Goal: Transaction & Acquisition: Purchase product/service

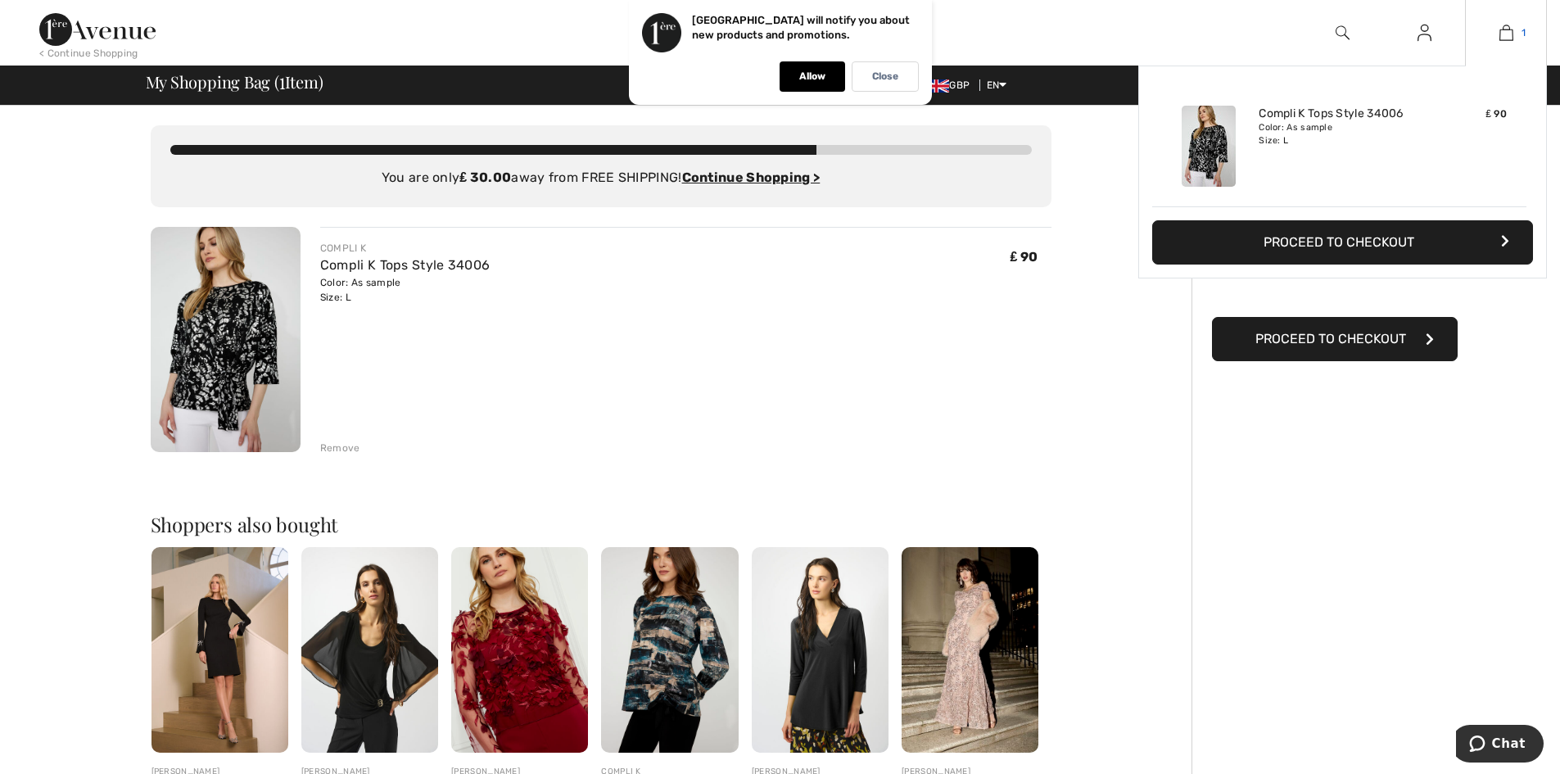
click at [1508, 32] on img at bounding box center [1507, 33] width 14 height 20
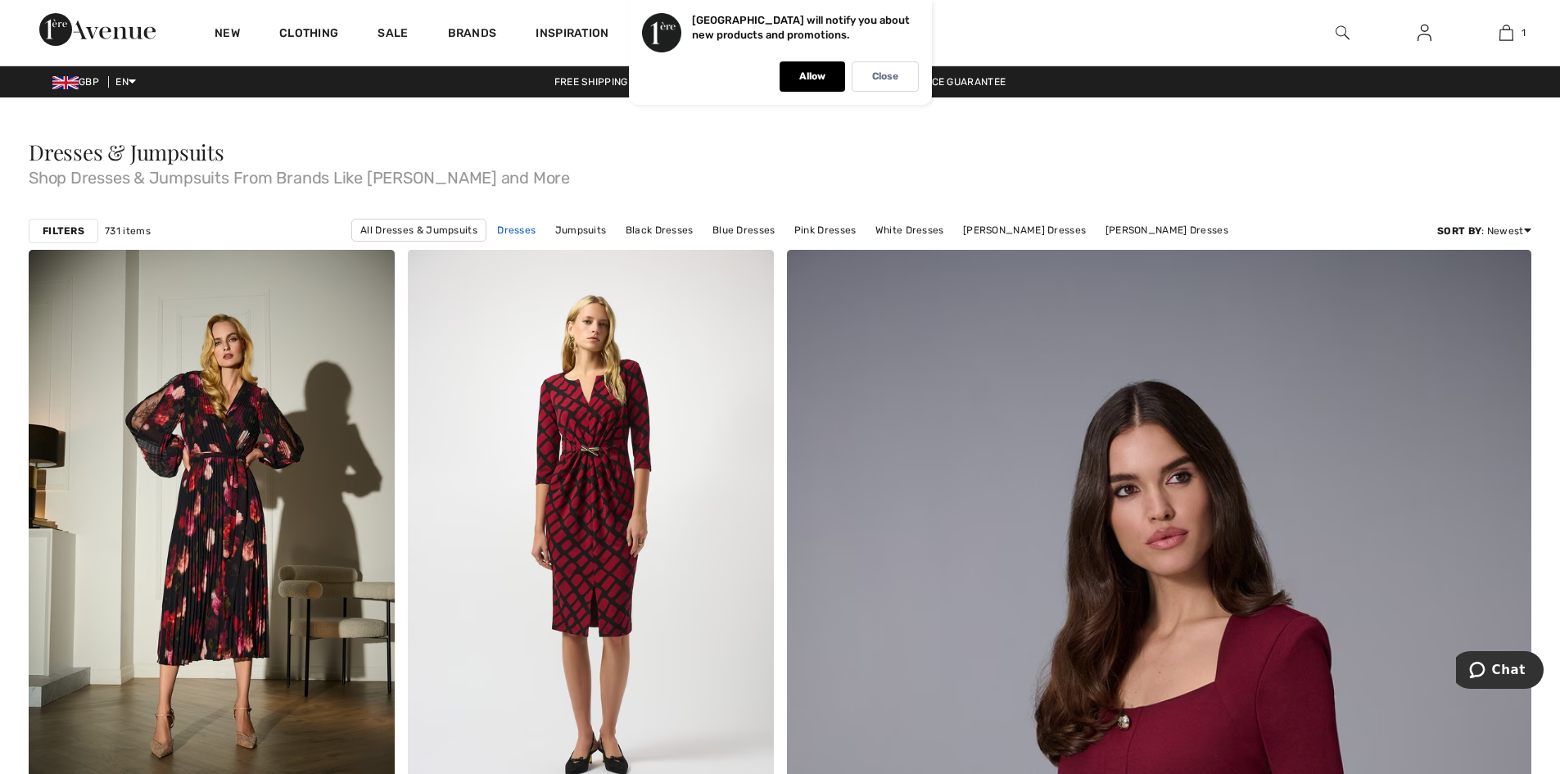
click at [532, 230] on link "Dresses" at bounding box center [516, 229] width 55 height 21
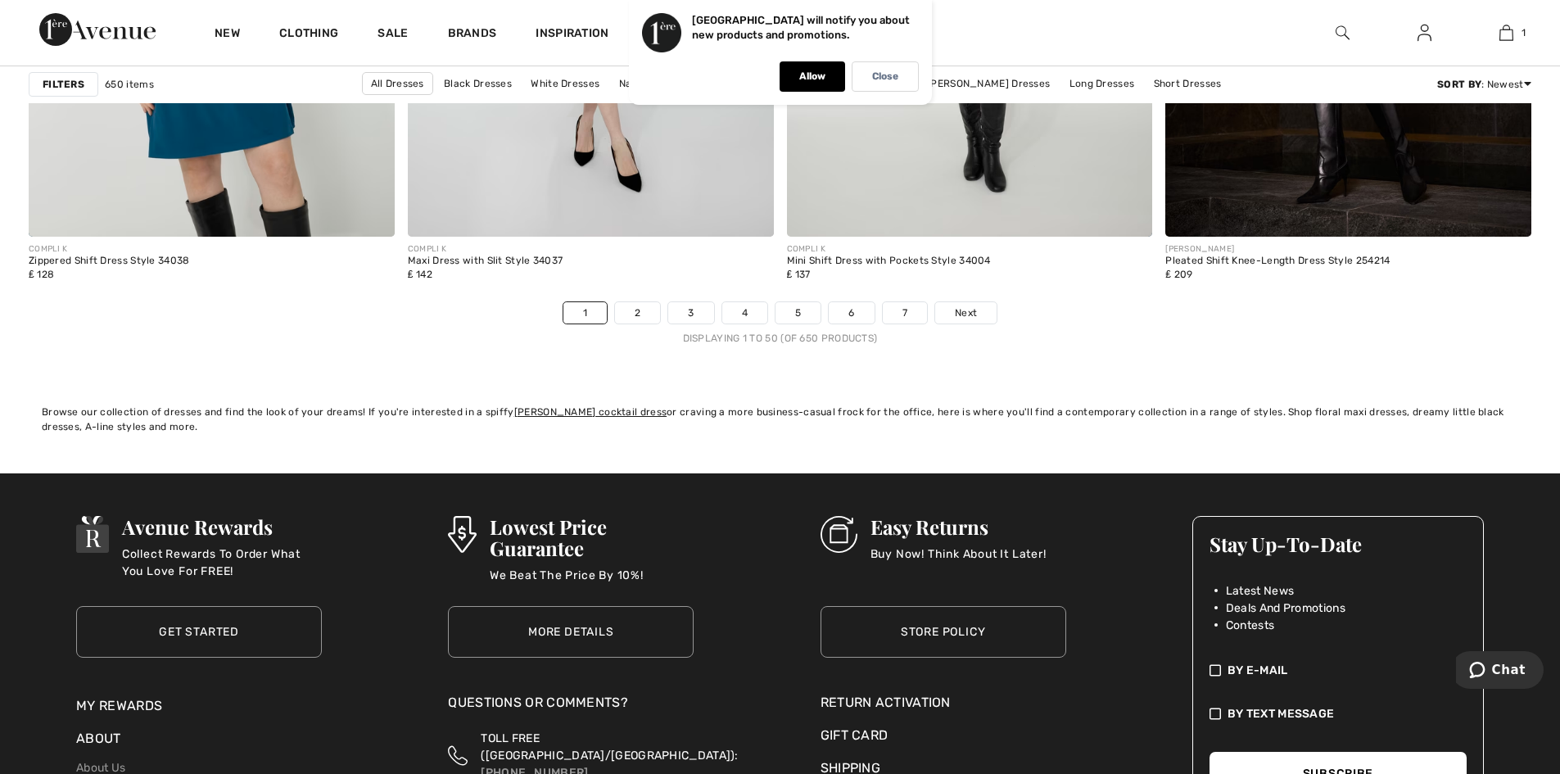
scroll to position [9535, 0]
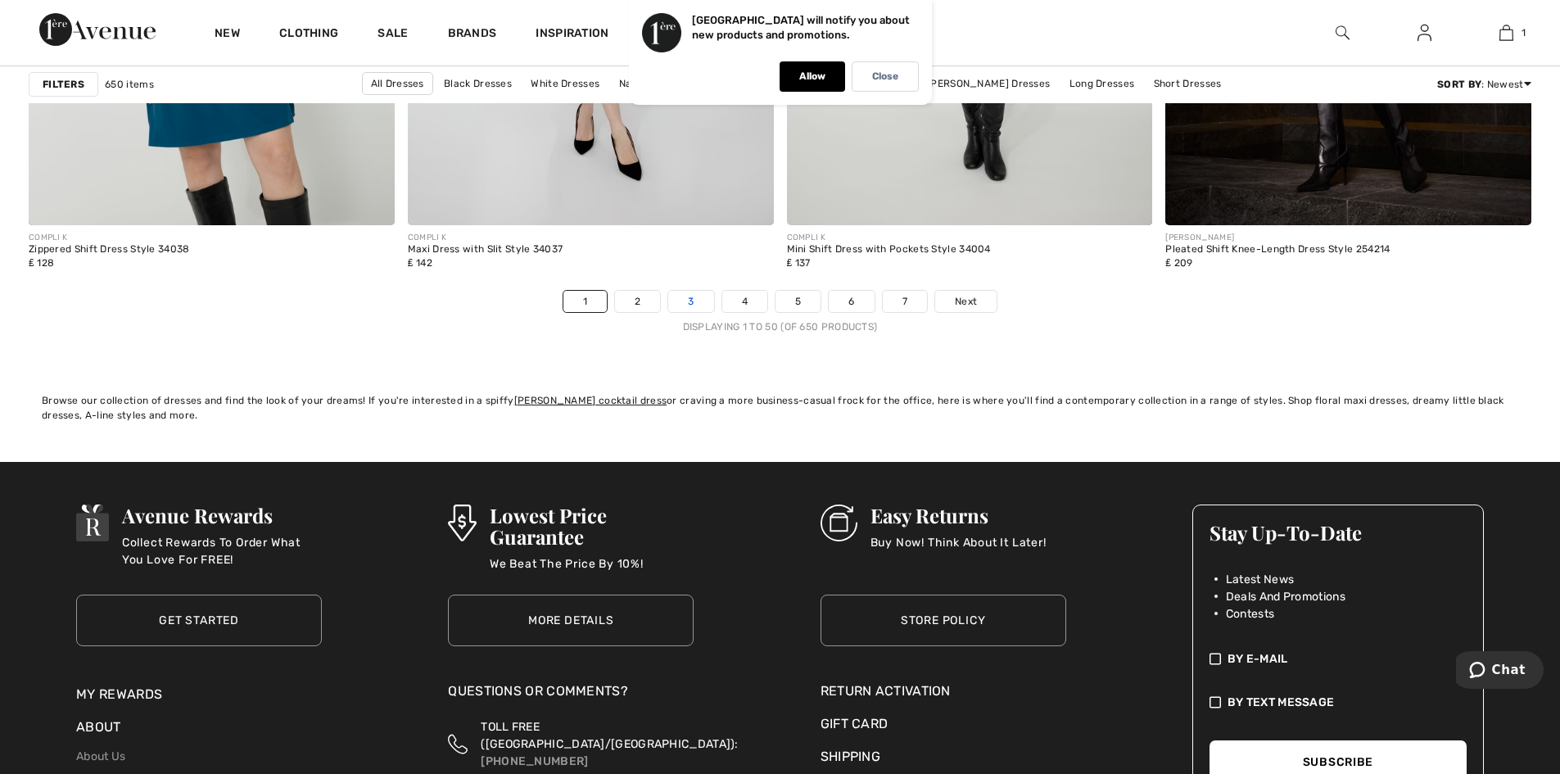
click at [689, 301] on link "3" at bounding box center [690, 301] width 45 height 21
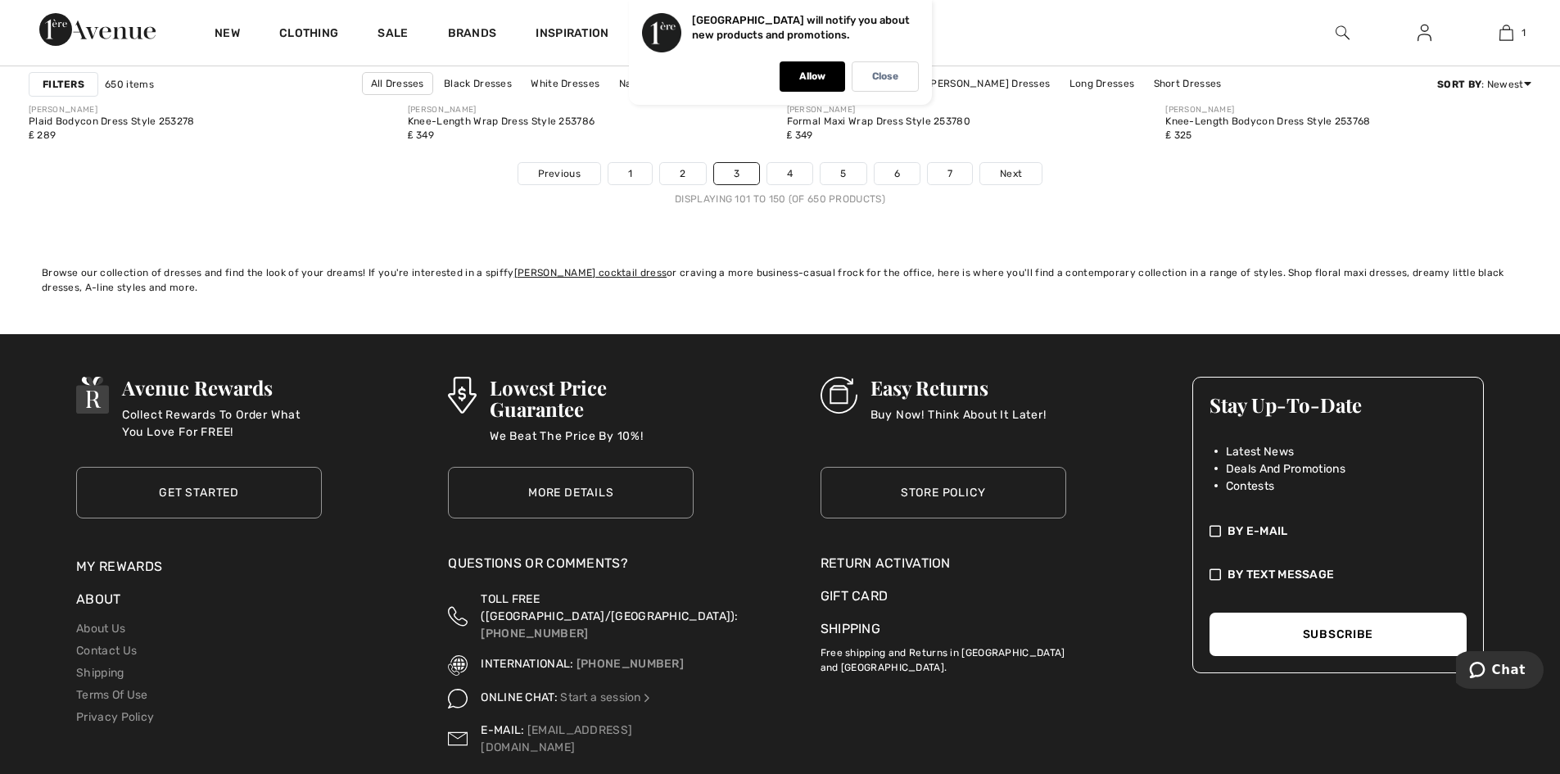
scroll to position [9651, 0]
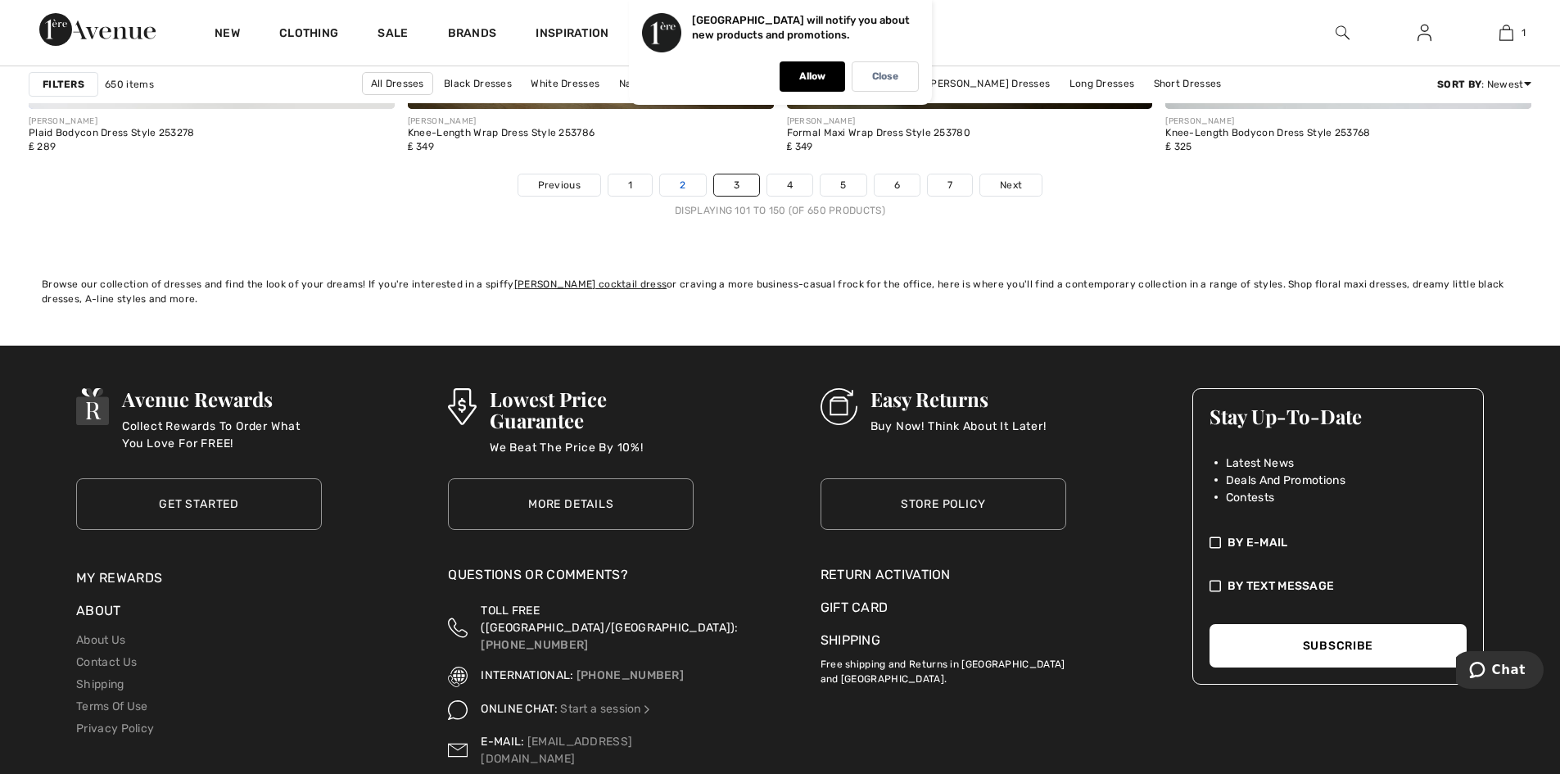
click at [681, 183] on link "2" at bounding box center [682, 184] width 45 height 21
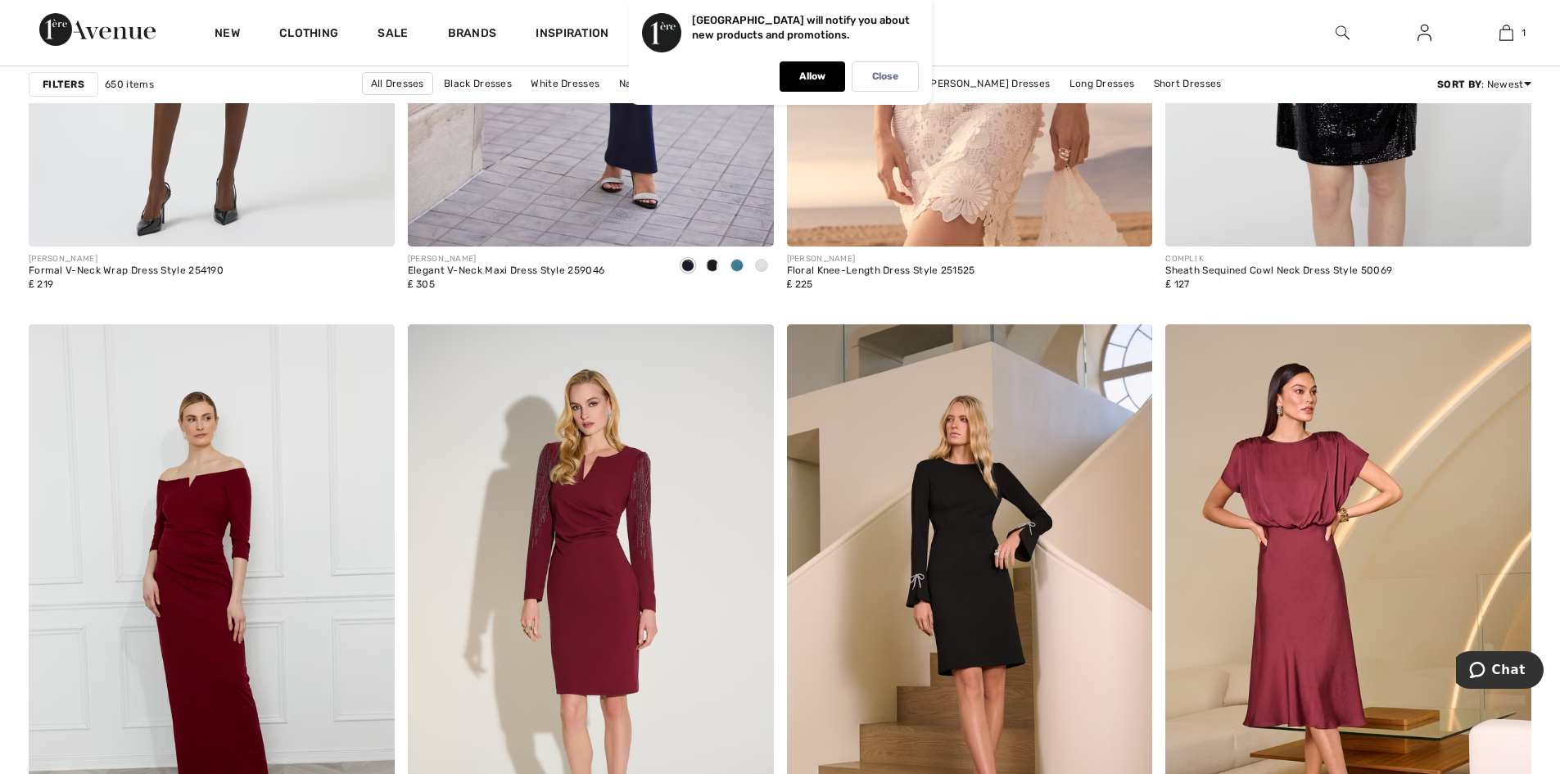
scroll to position [4238, 0]
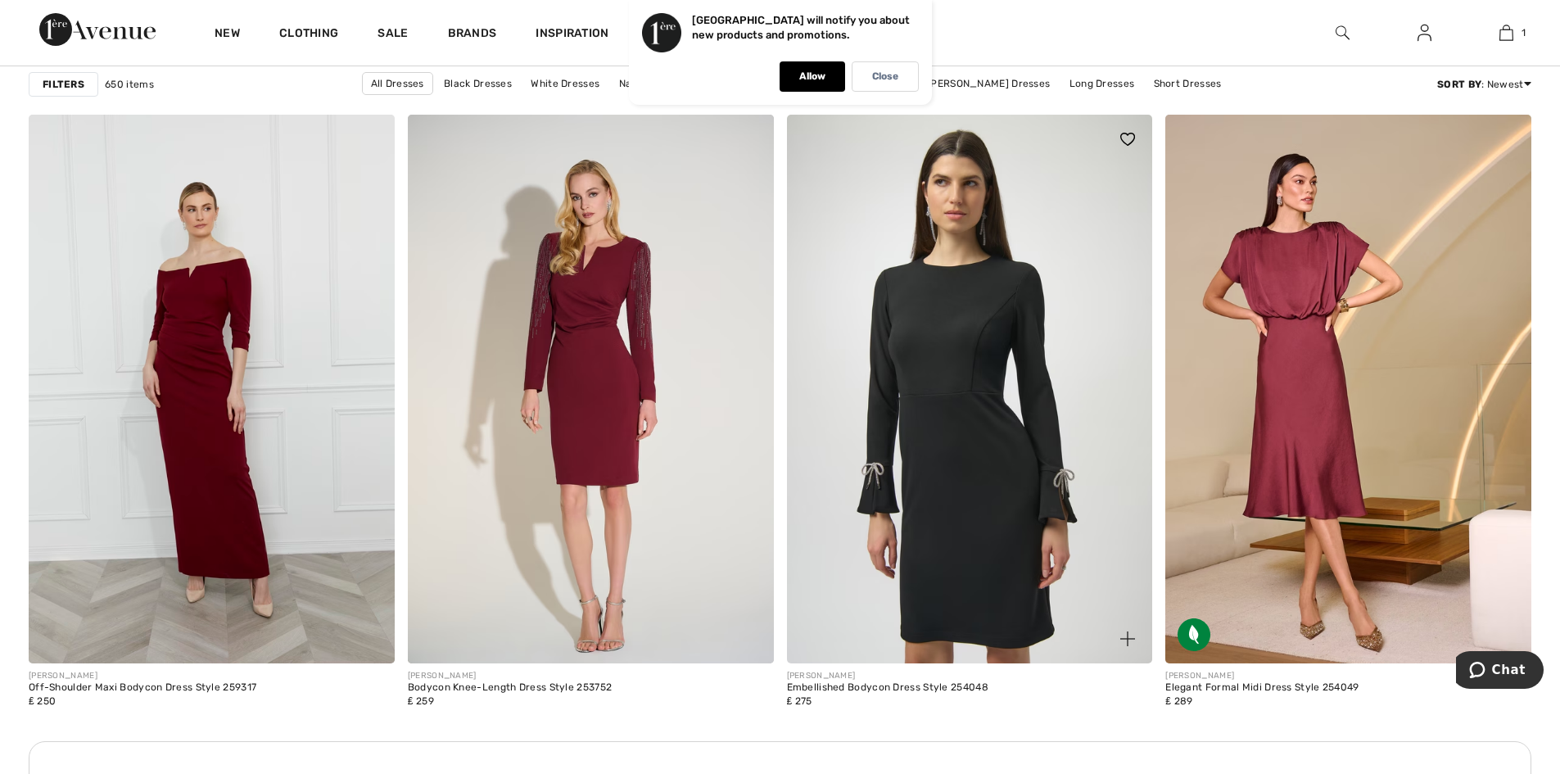
click at [969, 403] on img at bounding box center [970, 389] width 366 height 549
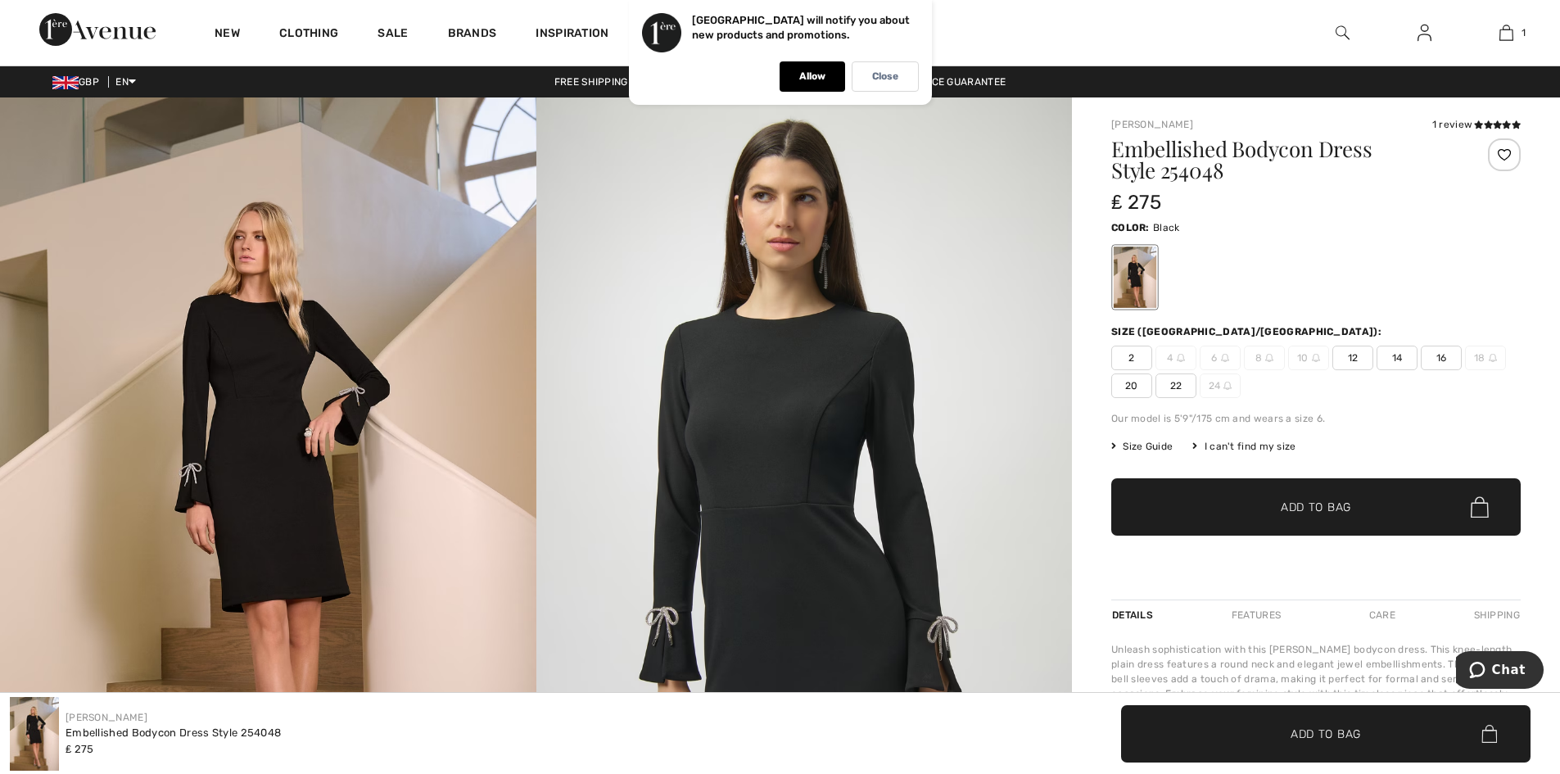
click at [1441, 357] on span "16" at bounding box center [1441, 358] width 41 height 25
click at [1309, 508] on span "Add to Bag" at bounding box center [1316, 507] width 70 height 17
click at [1485, 509] on img at bounding box center [1480, 506] width 18 height 21
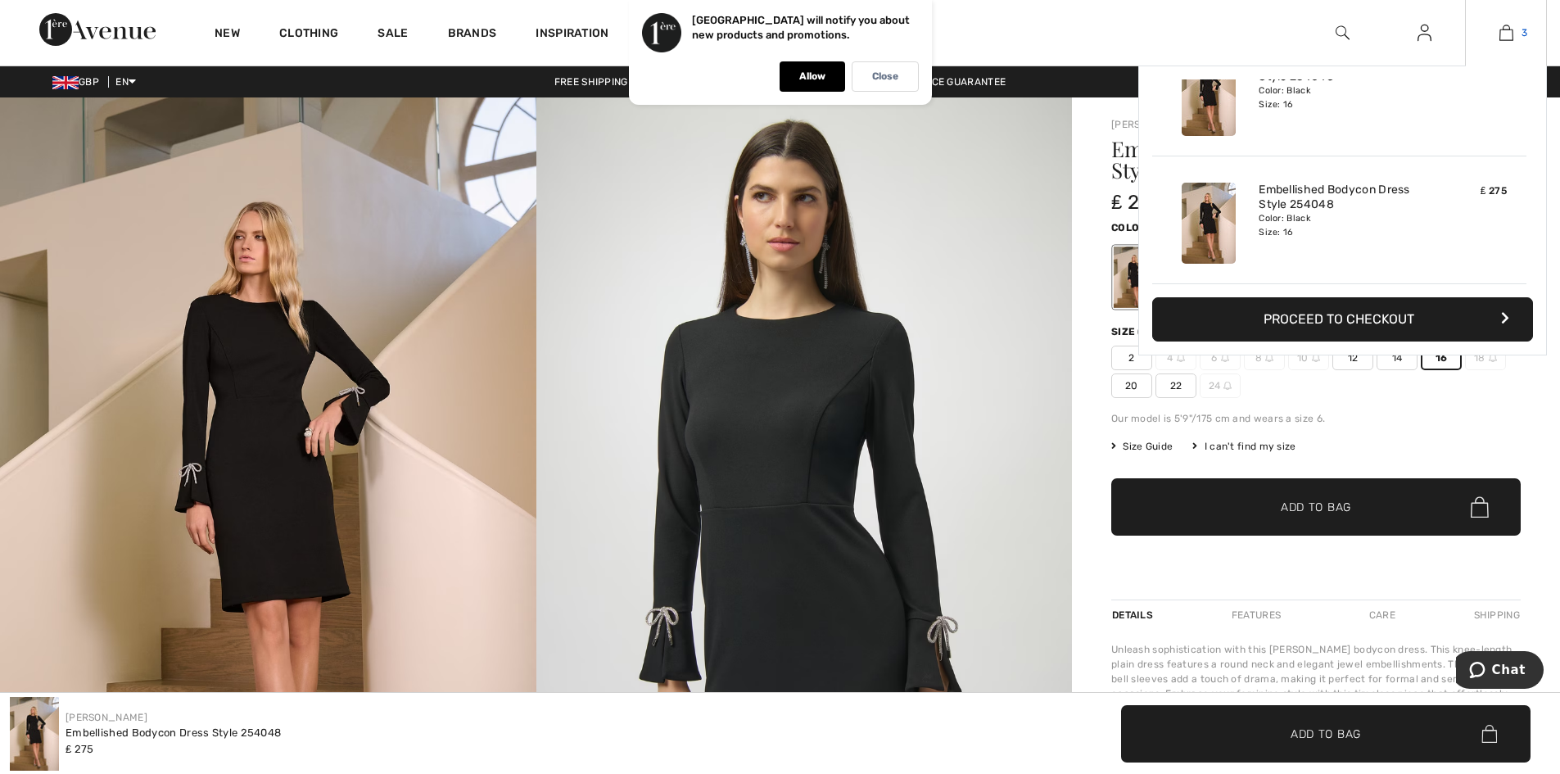
click at [1506, 31] on img at bounding box center [1507, 33] width 14 height 20
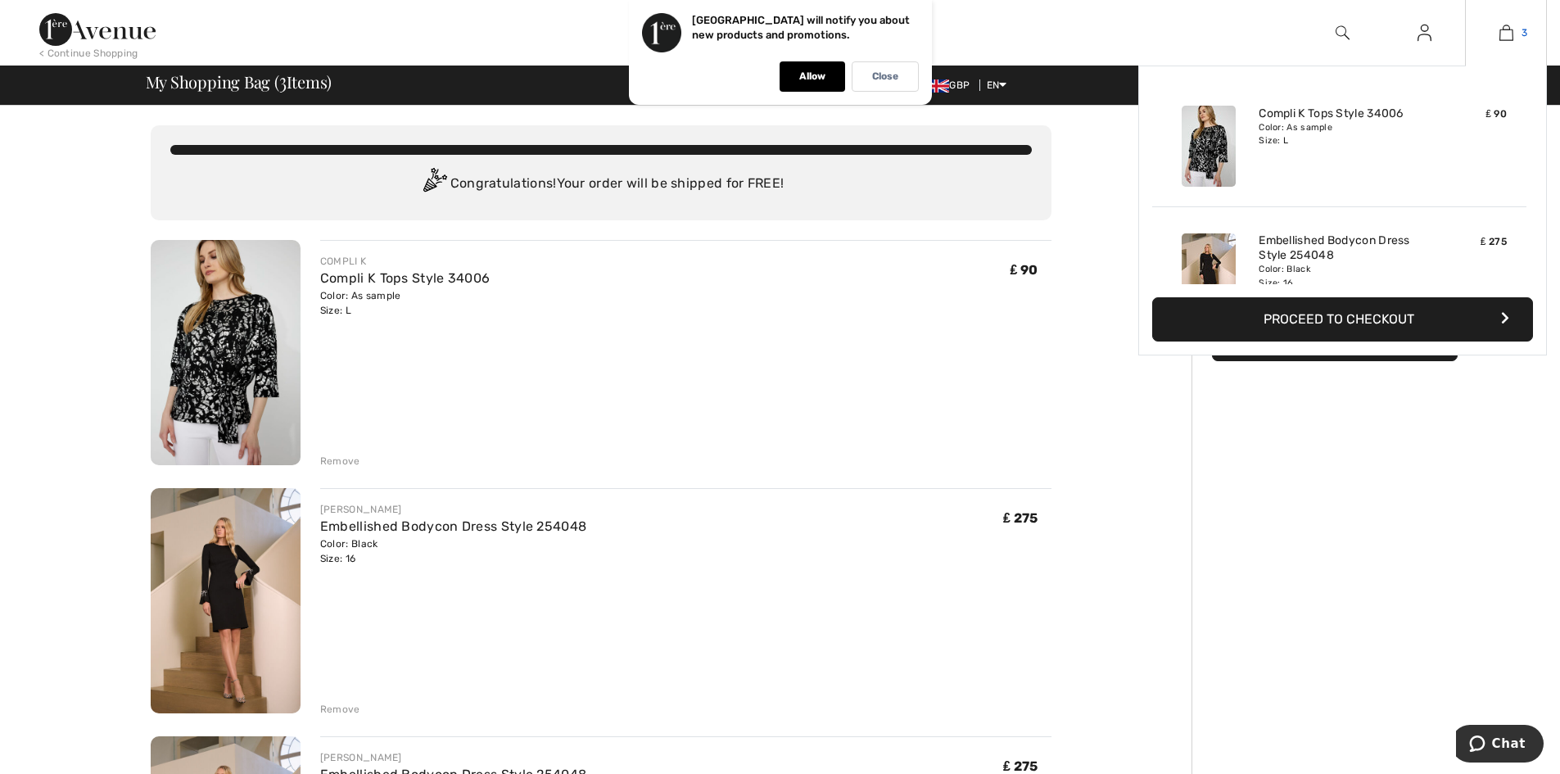
click at [1504, 34] on img at bounding box center [1507, 33] width 14 height 20
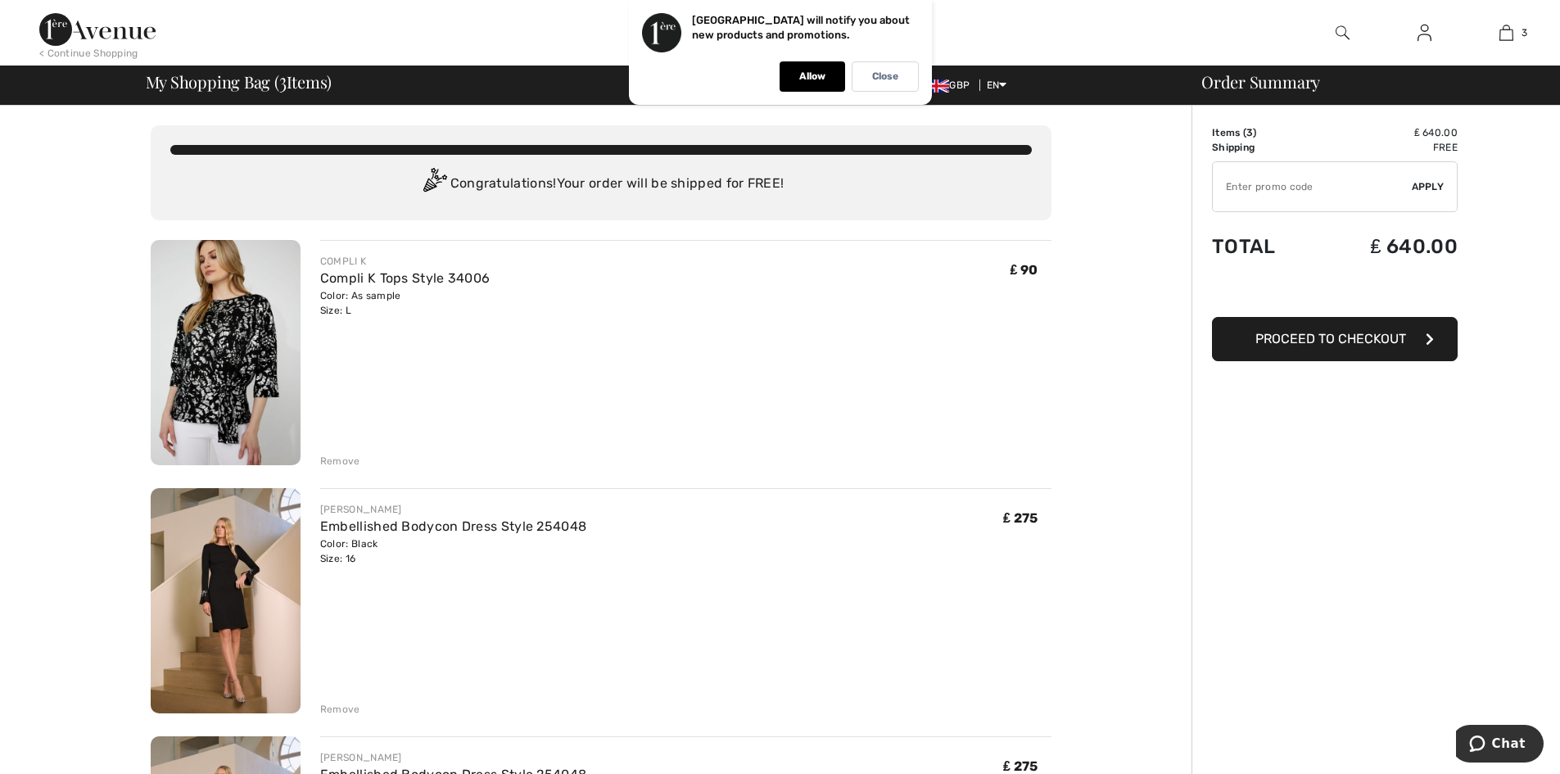
click at [338, 462] on div "Remove" at bounding box center [340, 461] width 40 height 15
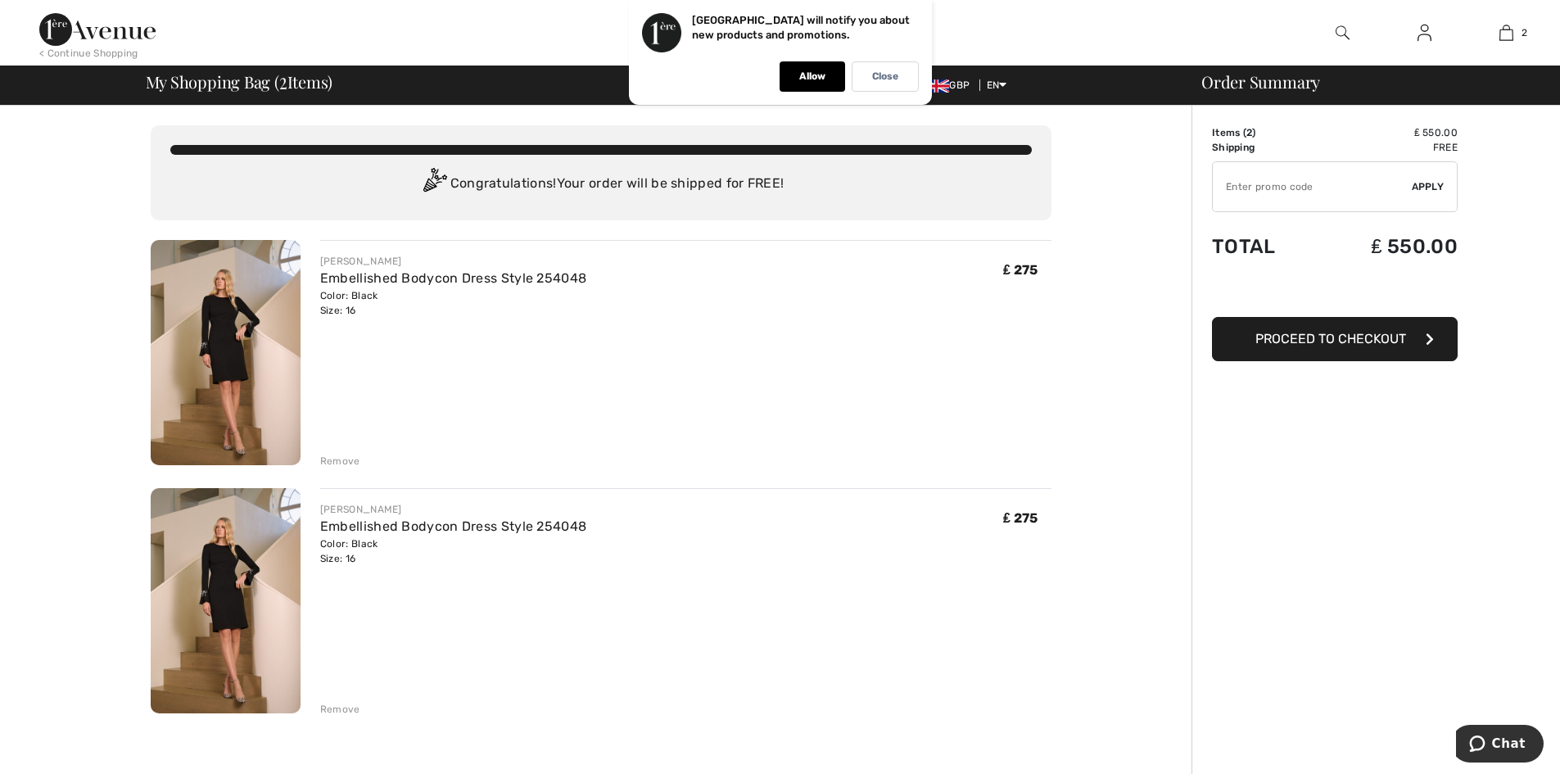
click at [340, 315] on div "Color: Black Size: 16" at bounding box center [453, 302] width 266 height 29
click at [336, 459] on div "Remove" at bounding box center [340, 461] width 40 height 15
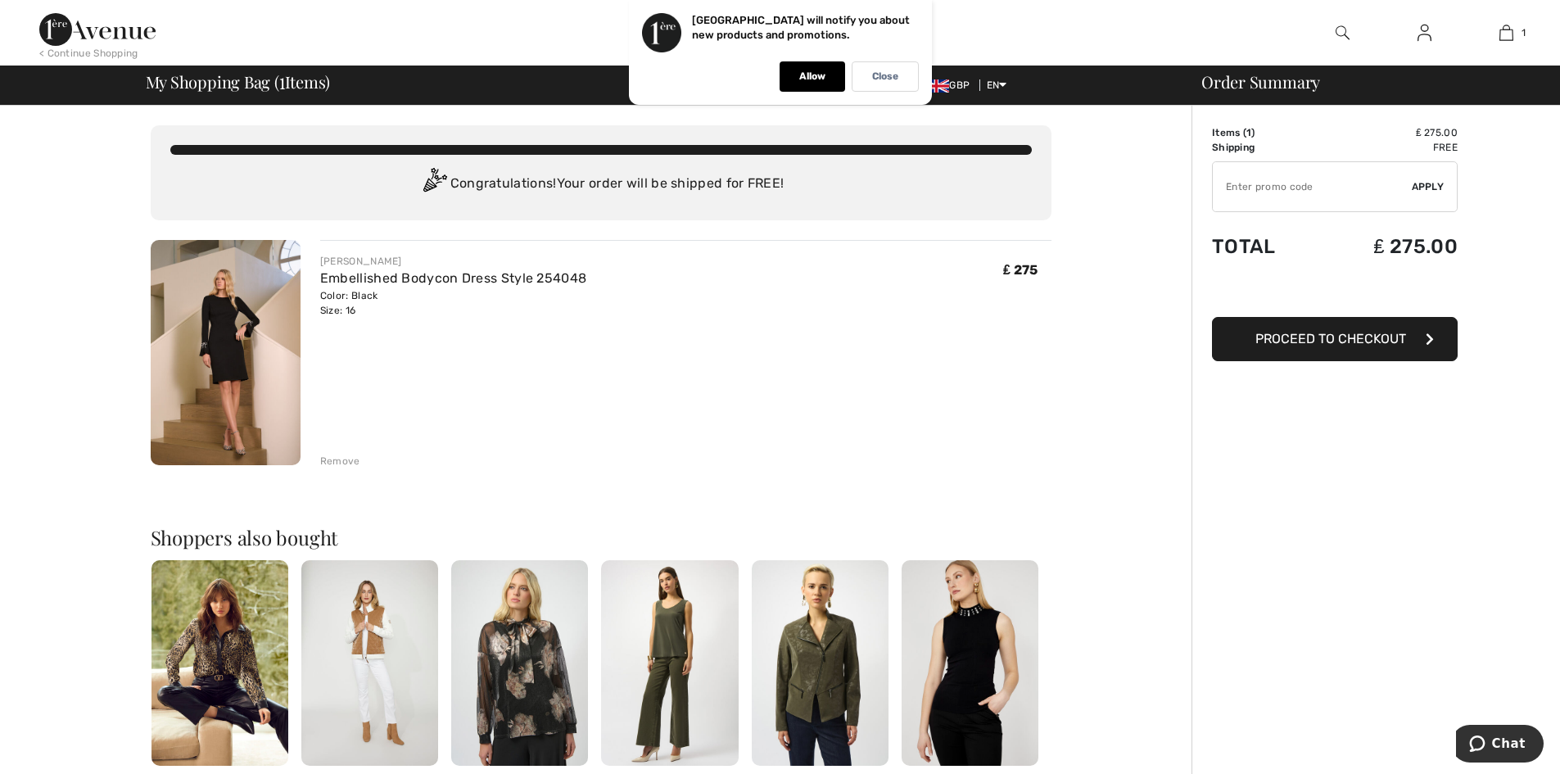
click at [1314, 337] on span "Proceed to Checkout" at bounding box center [1331, 339] width 151 height 16
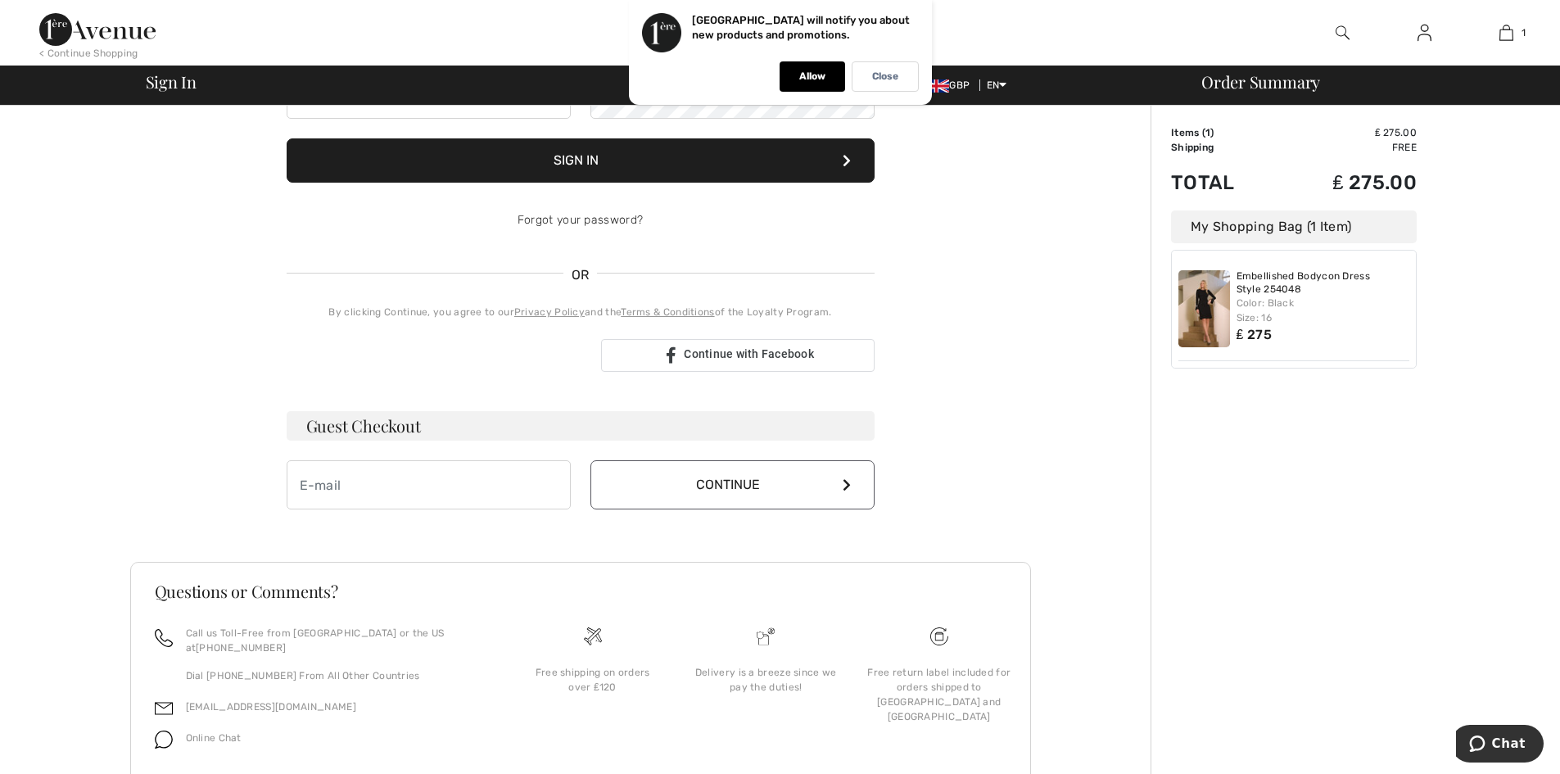
scroll to position [255, 0]
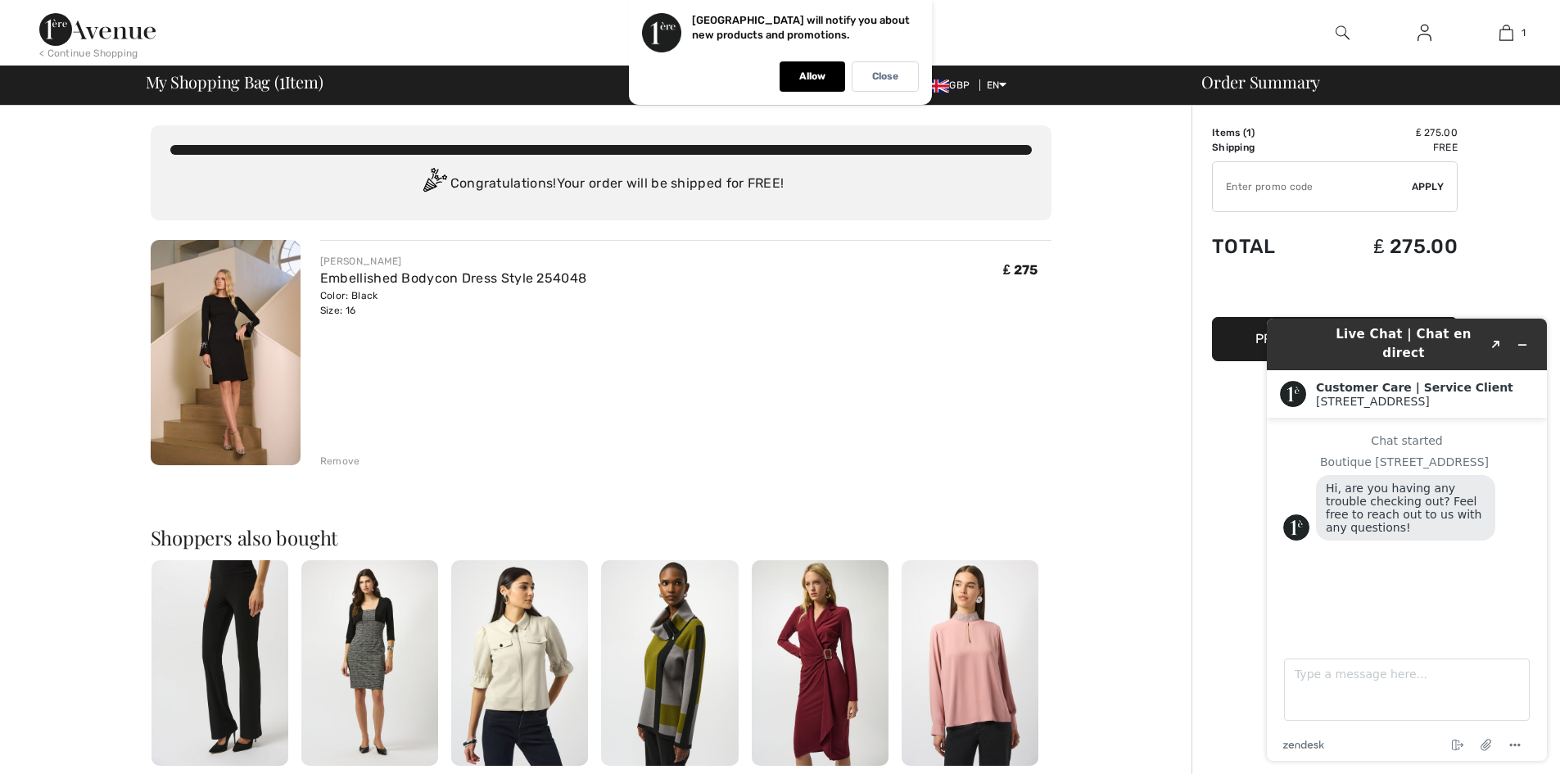
click at [1238, 342] on button "Proceed to Checkout" at bounding box center [1335, 339] width 246 height 44
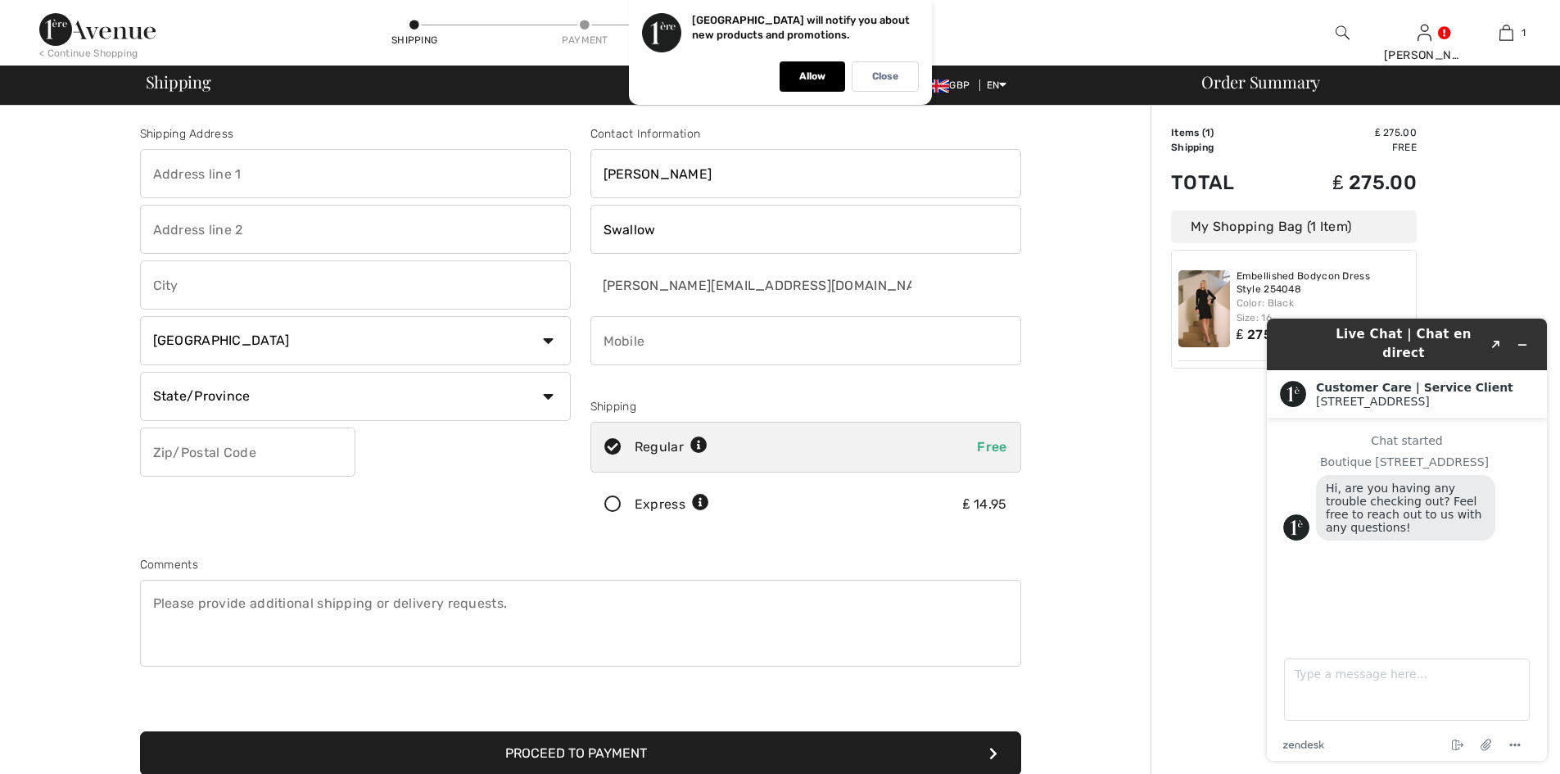
click at [647, 343] on input "phone" at bounding box center [806, 340] width 431 height 49
type input "07860931747"
click at [158, 170] on input "text" at bounding box center [355, 173] width 431 height 49
type input "68 Macclesfield Rd"
click at [156, 227] on input "text" at bounding box center [355, 229] width 431 height 49
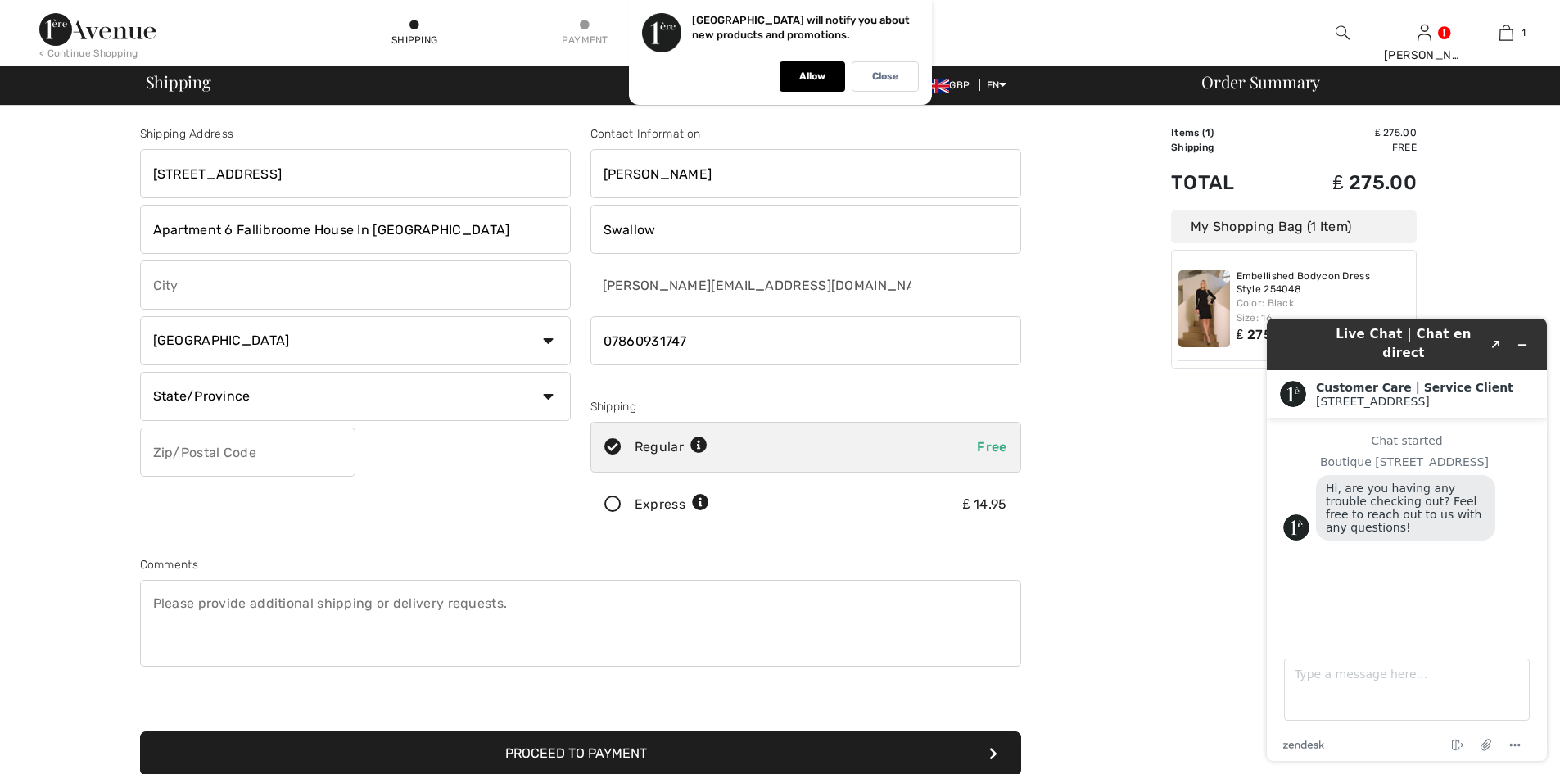
type input "Apartment 6 Fallibroome House In Golf Club Drive"
click at [161, 279] on input "text" at bounding box center [355, 284] width 431 height 49
type input "Prestbury"
click at [547, 340] on select "Country Canada United States Afghanistan Aland Islands Albania Algeria American…" at bounding box center [355, 340] width 431 height 49
select select "GB"
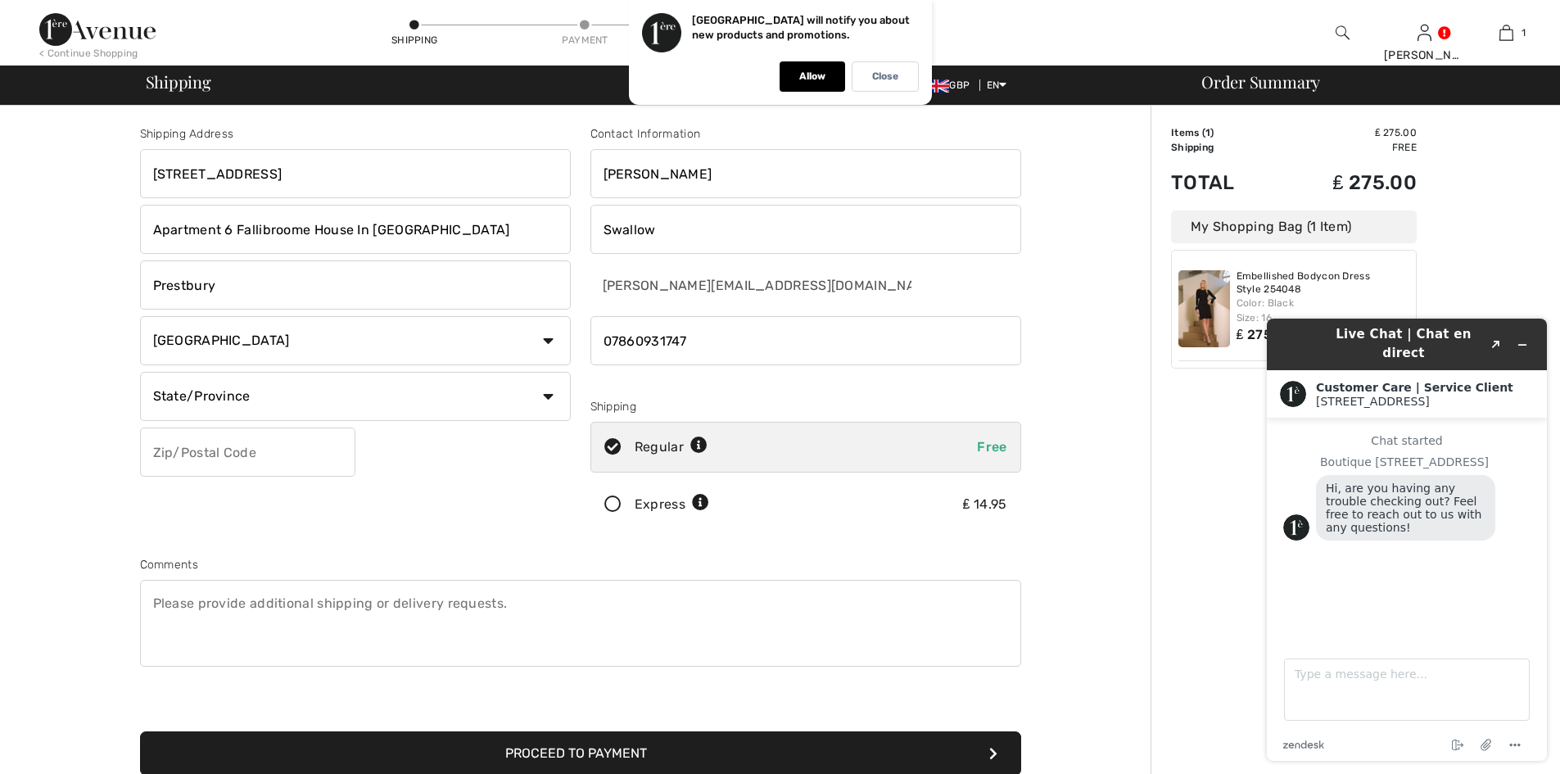
click at [140, 316] on select "Country Canada United States Afghanistan Aland Islands Albania Algeria American…" at bounding box center [355, 340] width 431 height 49
click at [155, 392] on input "text" at bounding box center [355, 396] width 431 height 49
type input "Cheshire"
click at [165, 448] on input "text" at bounding box center [247, 452] width 215 height 49
type input "SK104BH"
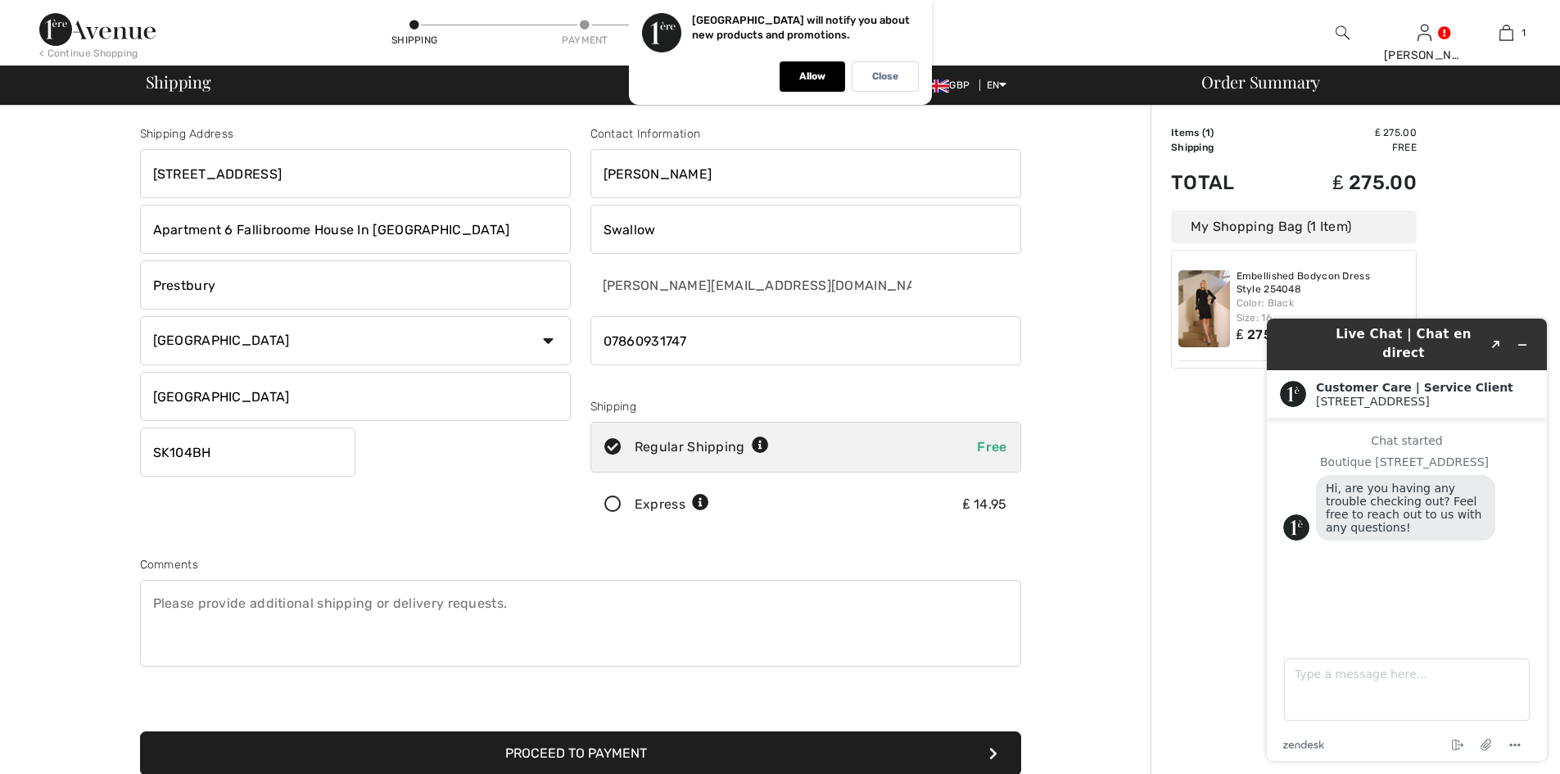
click at [160, 615] on textarea at bounding box center [580, 623] width 881 height 87
click at [257, 604] on textarea "Gate 2834 , Postroom inside the back of the Apartment House" at bounding box center [580, 623] width 881 height 87
type textarea "Gate 2834 , Post-room inside the back of the Apartment House"
click at [1310, 676] on textarea "Type a message here..." at bounding box center [1407, 689] width 246 height 62
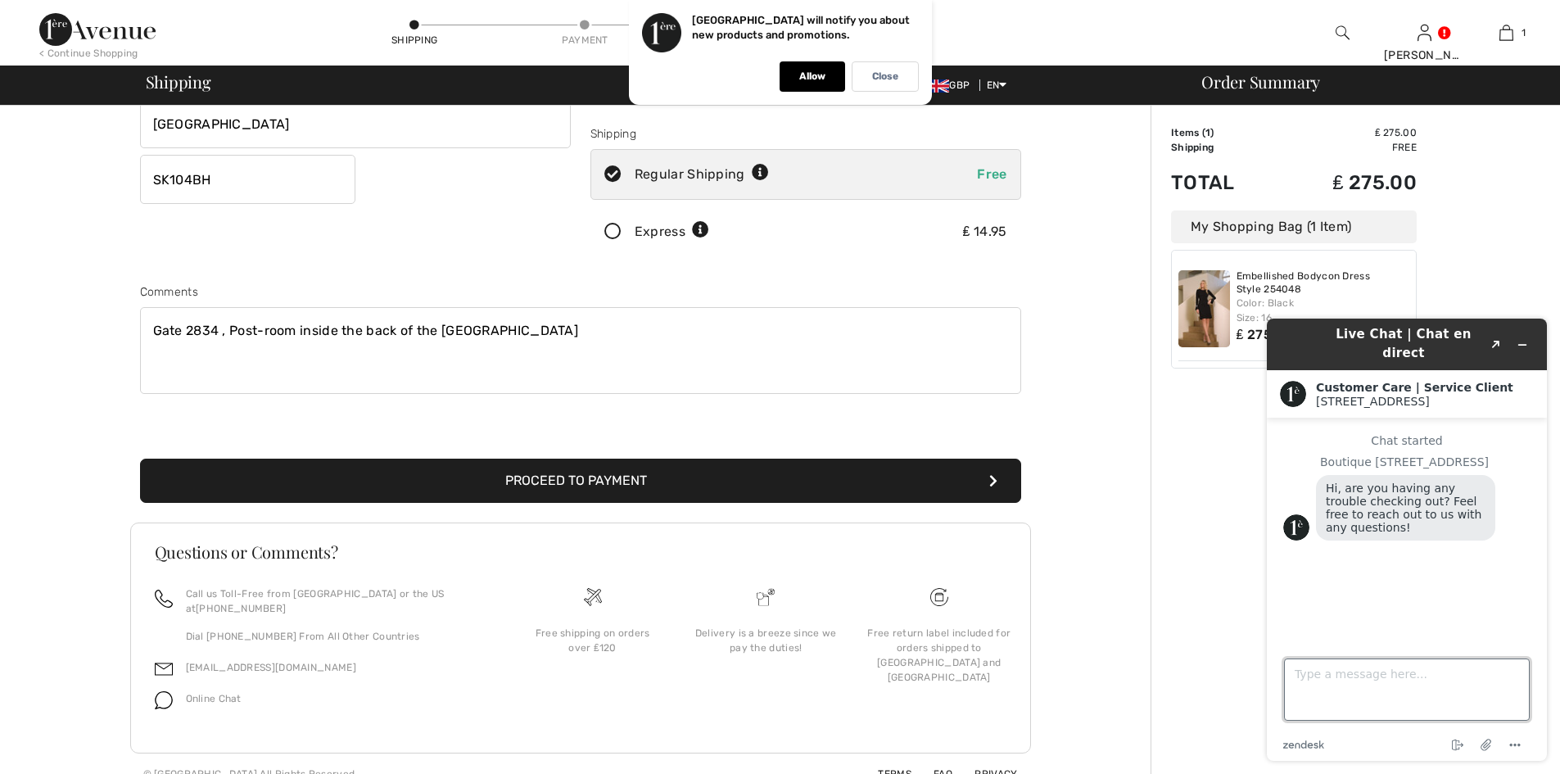
scroll to position [278, 0]
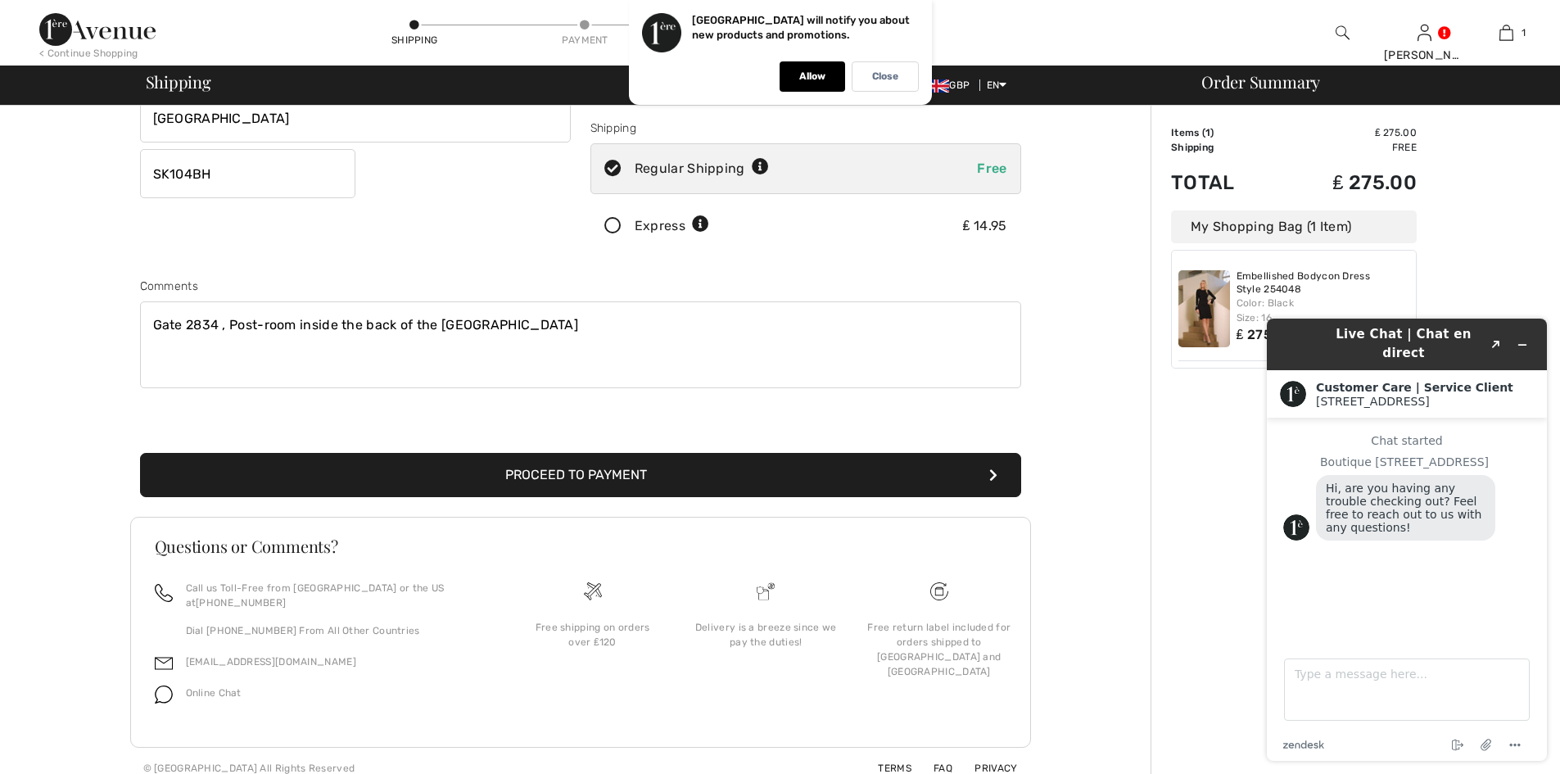
click at [810, 474] on button "Proceed to Payment" at bounding box center [580, 475] width 881 height 44
click at [990, 475] on icon "submit" at bounding box center [993, 474] width 8 height 13
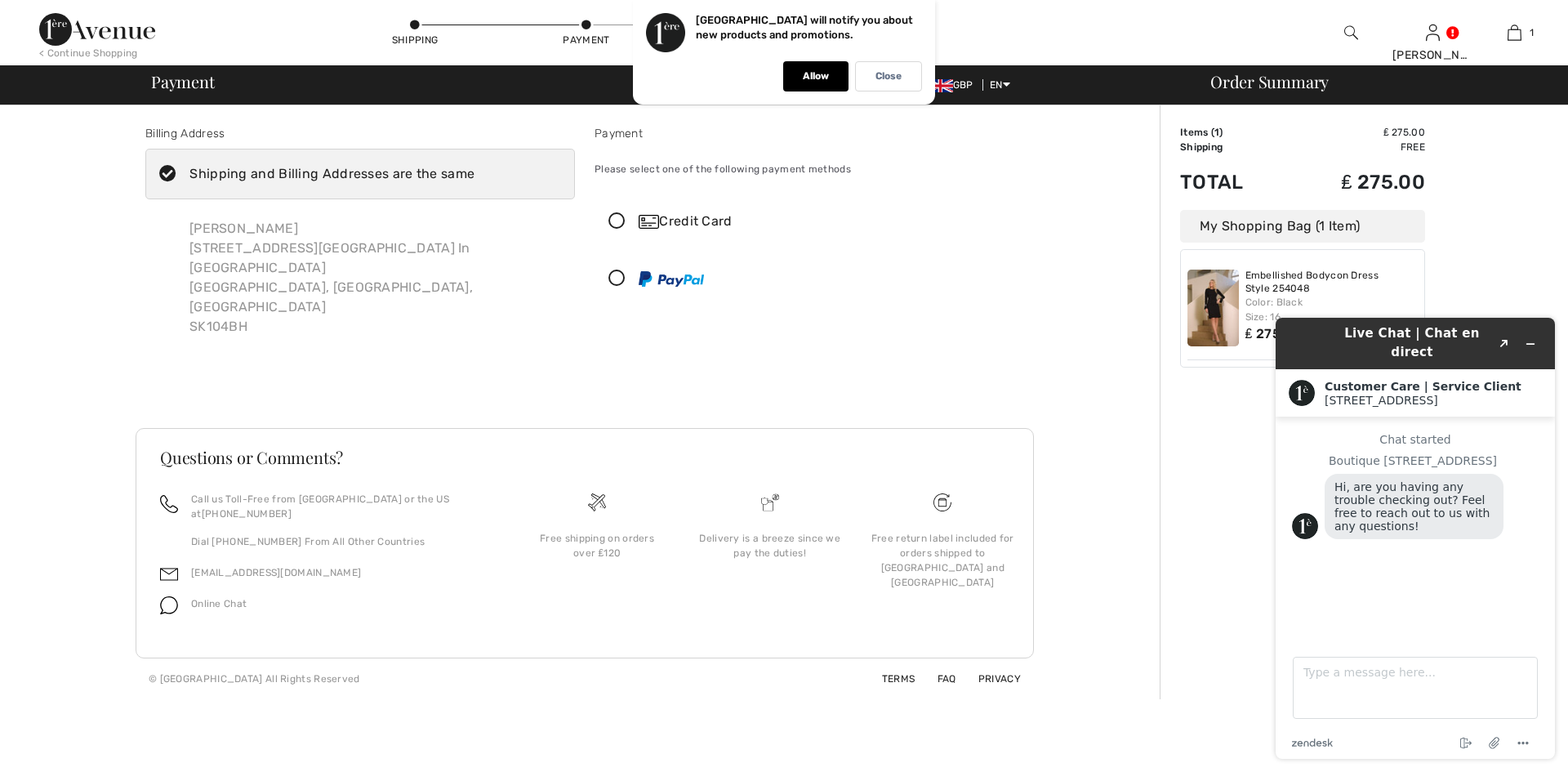
click at [673, 219] on div "Credit Card" at bounding box center [824, 221] width 374 height 20
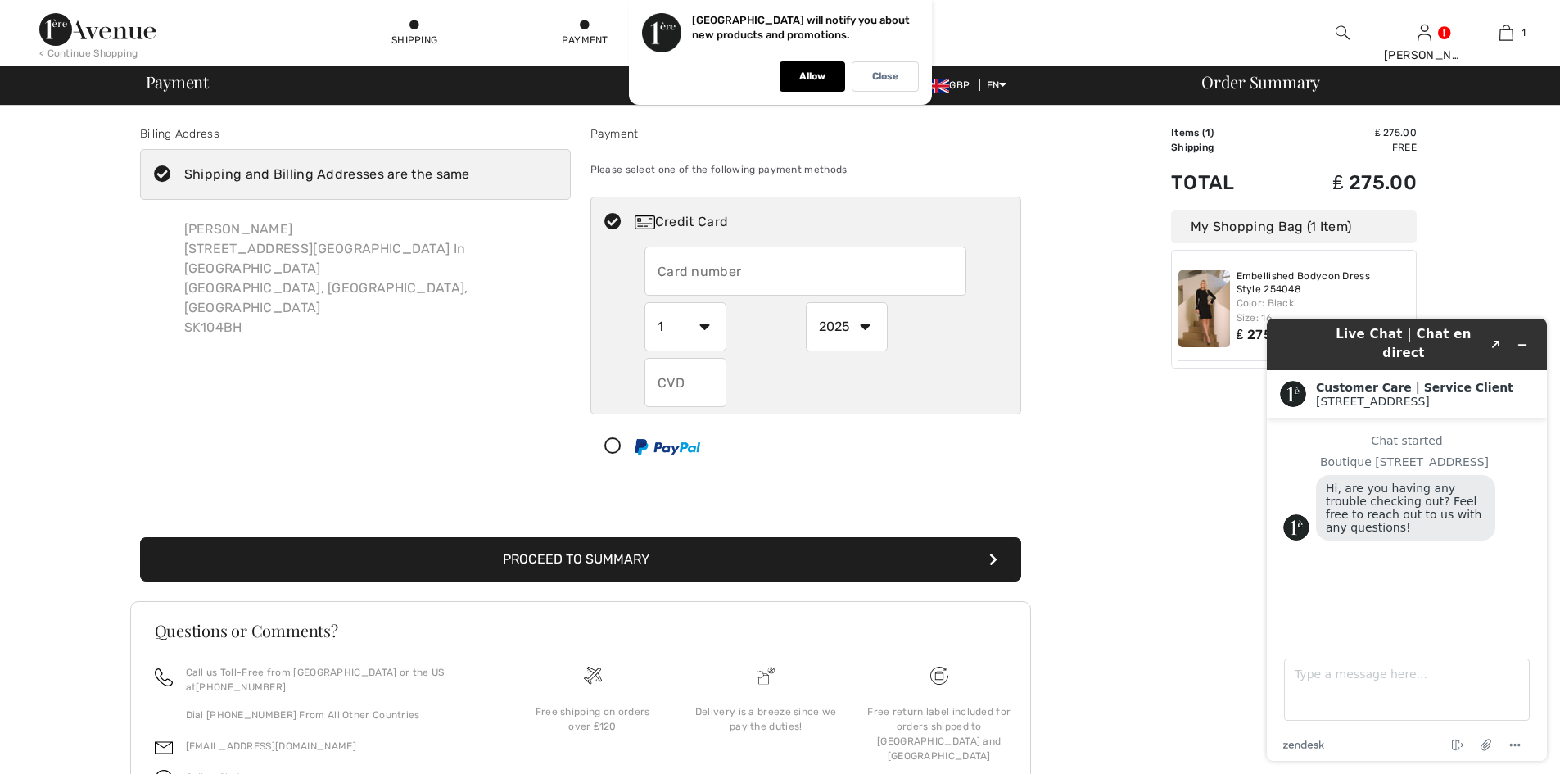
click at [671, 271] on input "text" at bounding box center [806, 271] width 322 height 49
type input "5409649200959211"
click at [703, 326] on select "1 2 3 4 5 6 7 8 9 10 11 12" at bounding box center [686, 326] width 82 height 49
click at [645, 302] on select "1 2 3 4 5 6 7 8 9 10 11 12" at bounding box center [686, 326] width 82 height 49
click at [703, 325] on select "1 2 3 4 5 6 7 8 9 10 11 12" at bounding box center [686, 326] width 82 height 49
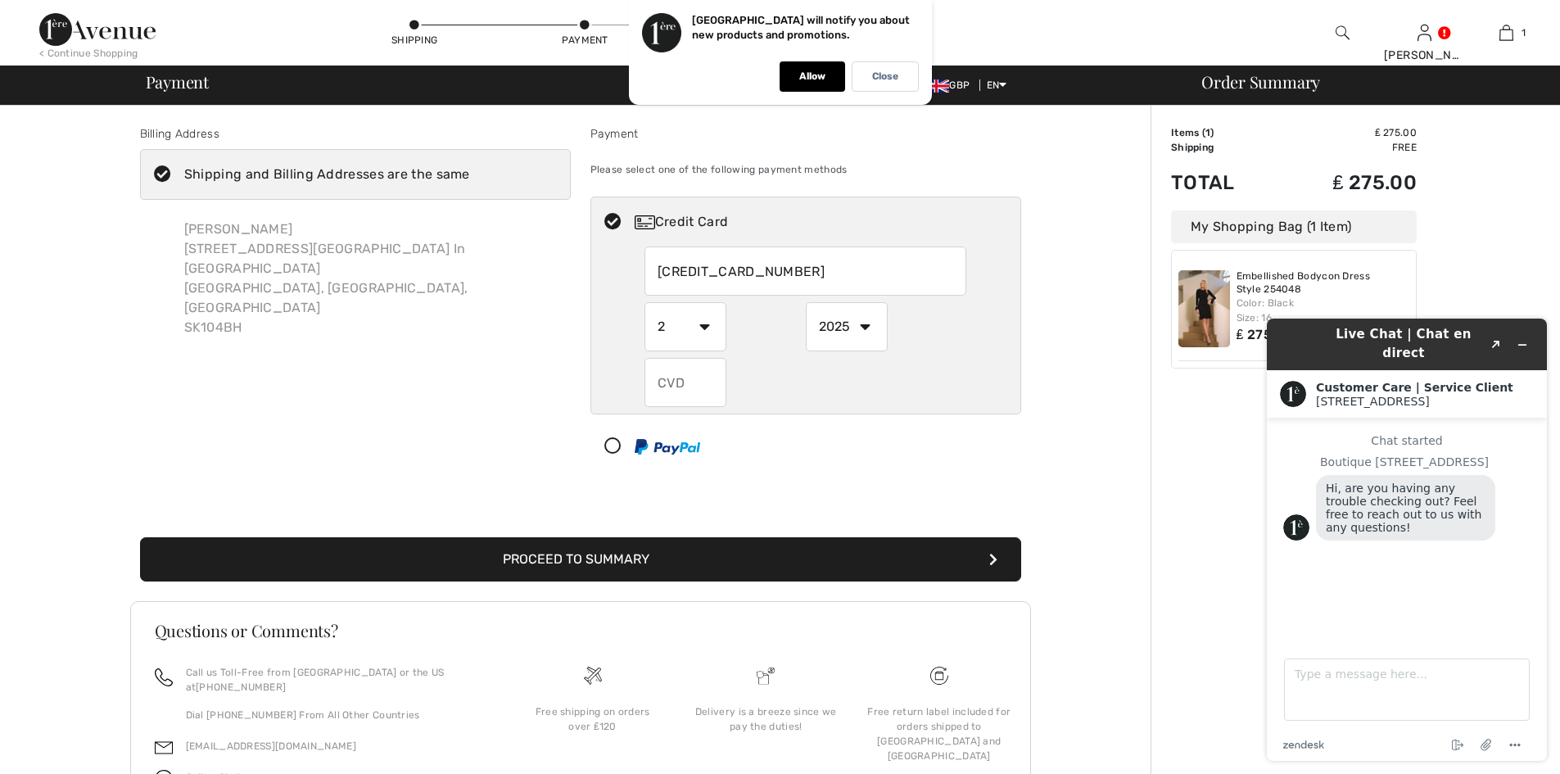
click at [645, 302] on select "1 2 3 4 5 6 7 8 9 10 11 12" at bounding box center [686, 326] width 82 height 49
click at [704, 322] on select "1 2 3 4 5 6 7 8 9 10 11 12" at bounding box center [686, 326] width 82 height 49
select select "9"
click at [645, 302] on select "1 2 3 4 5 6 7 8 9 10 11 12" at bounding box center [686, 326] width 82 height 49
click at [664, 319] on select "1 2 3 4 5 6 7 8 9 10 11 12" at bounding box center [686, 326] width 82 height 49
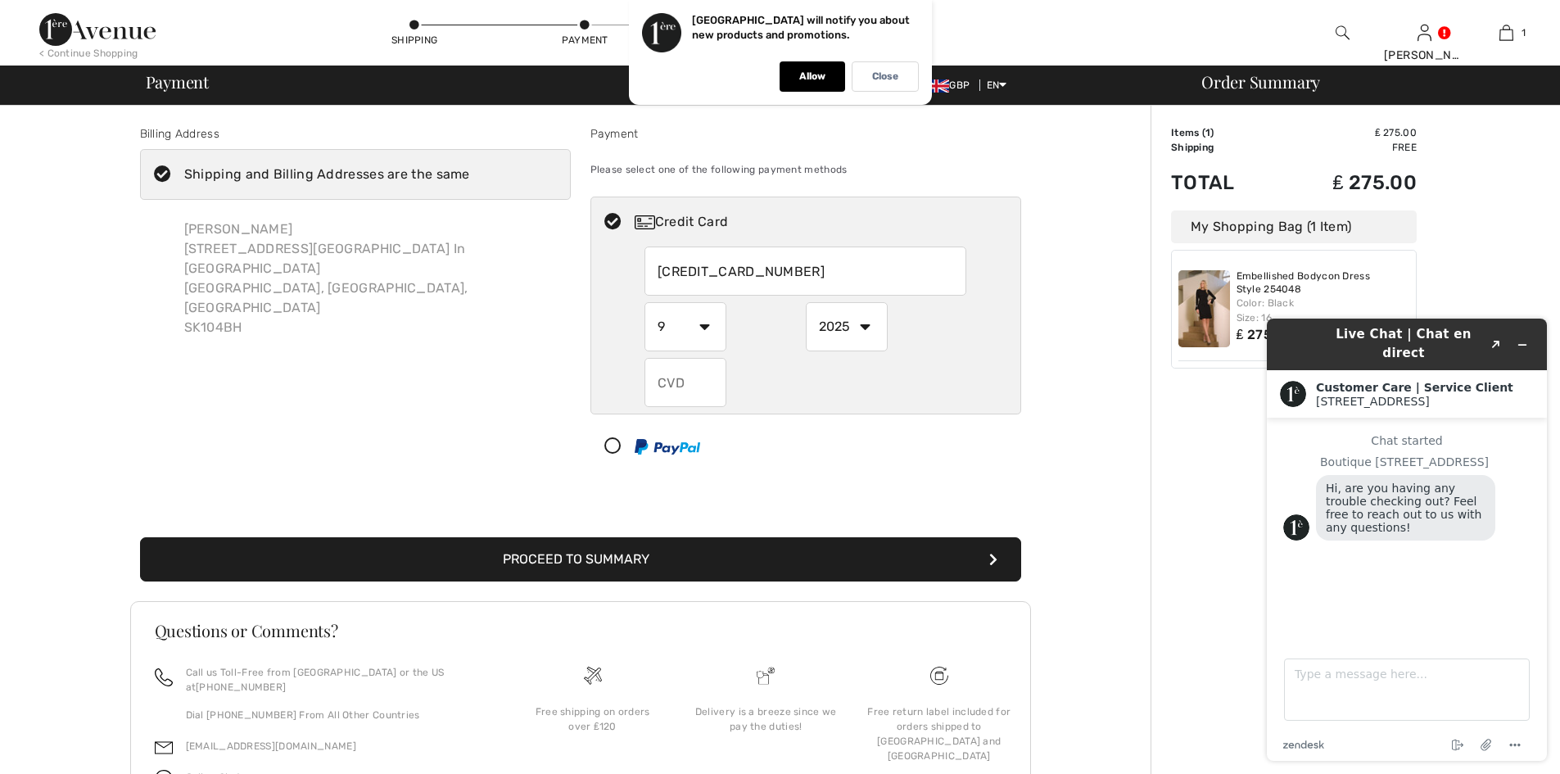
click at [808, 384] on div at bounding box center [806, 382] width 322 height 49
click at [659, 384] on input "text" at bounding box center [686, 382] width 82 height 49
type input "096"
click at [704, 322] on select "1 2 3 4 5 6 7 8 9 10 11 12" at bounding box center [686, 326] width 82 height 49
click at [709, 326] on select "1 2 3 4 5 6 7 8 9 10 11 12" at bounding box center [686, 326] width 82 height 49
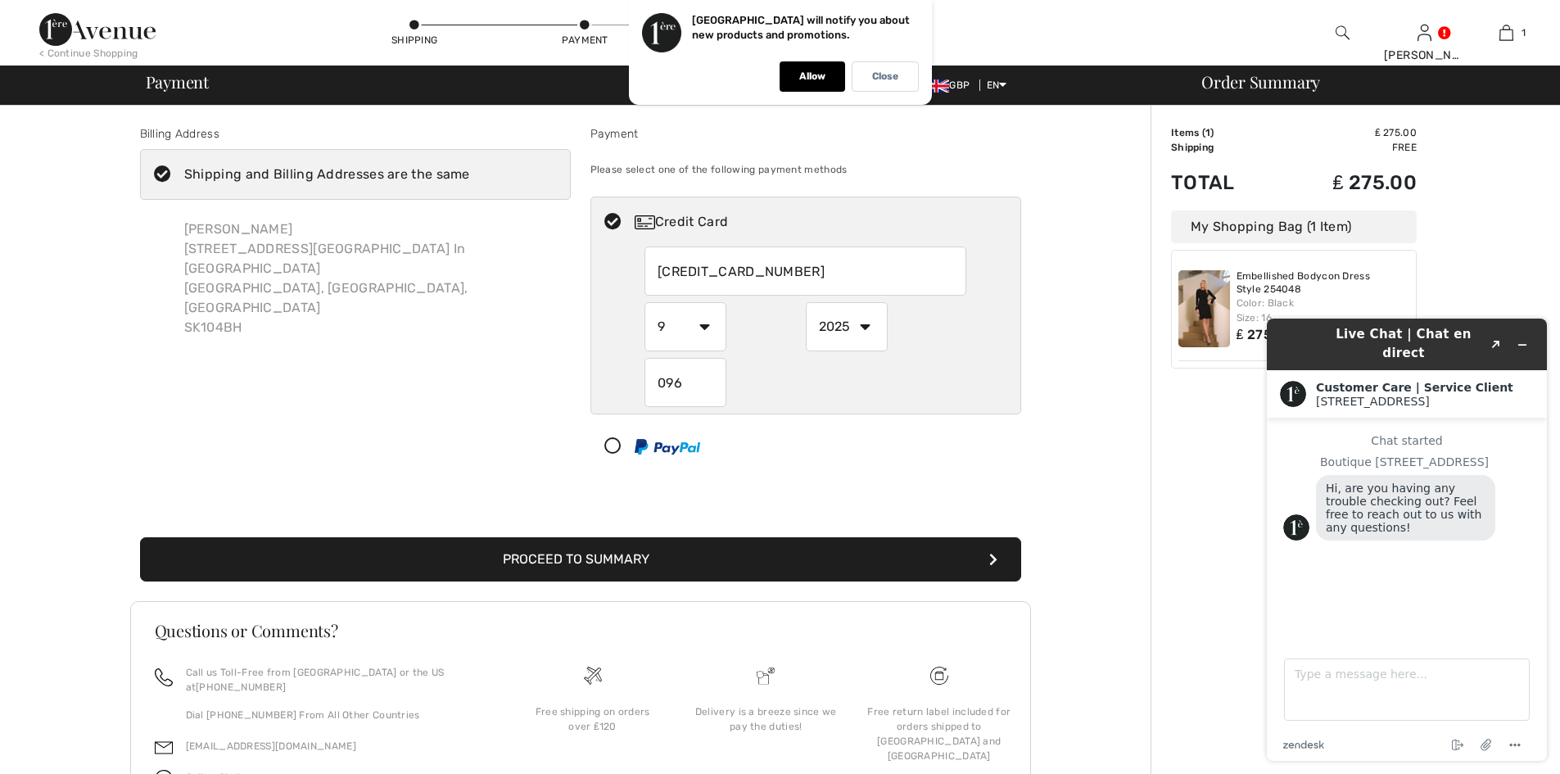
click at [709, 325] on select "1 2 3 4 5 6 7 8 9 10 11 12" at bounding box center [686, 326] width 82 height 49
click at [645, 302] on select "1 2 3 4 5 6 7 8 9 10 11 12" at bounding box center [686, 326] width 82 height 49
click at [707, 324] on select "1 2 3 4 5 6 7 8 9 10 11 12" at bounding box center [686, 326] width 82 height 49
click at [671, 317] on select "1 2 3 4 5 6 7 8 9 10 11 12" at bounding box center [686, 326] width 82 height 49
click at [670, 319] on select "1 2 3 4 5 6 7 8 9 10 11 12" at bounding box center [686, 326] width 82 height 49
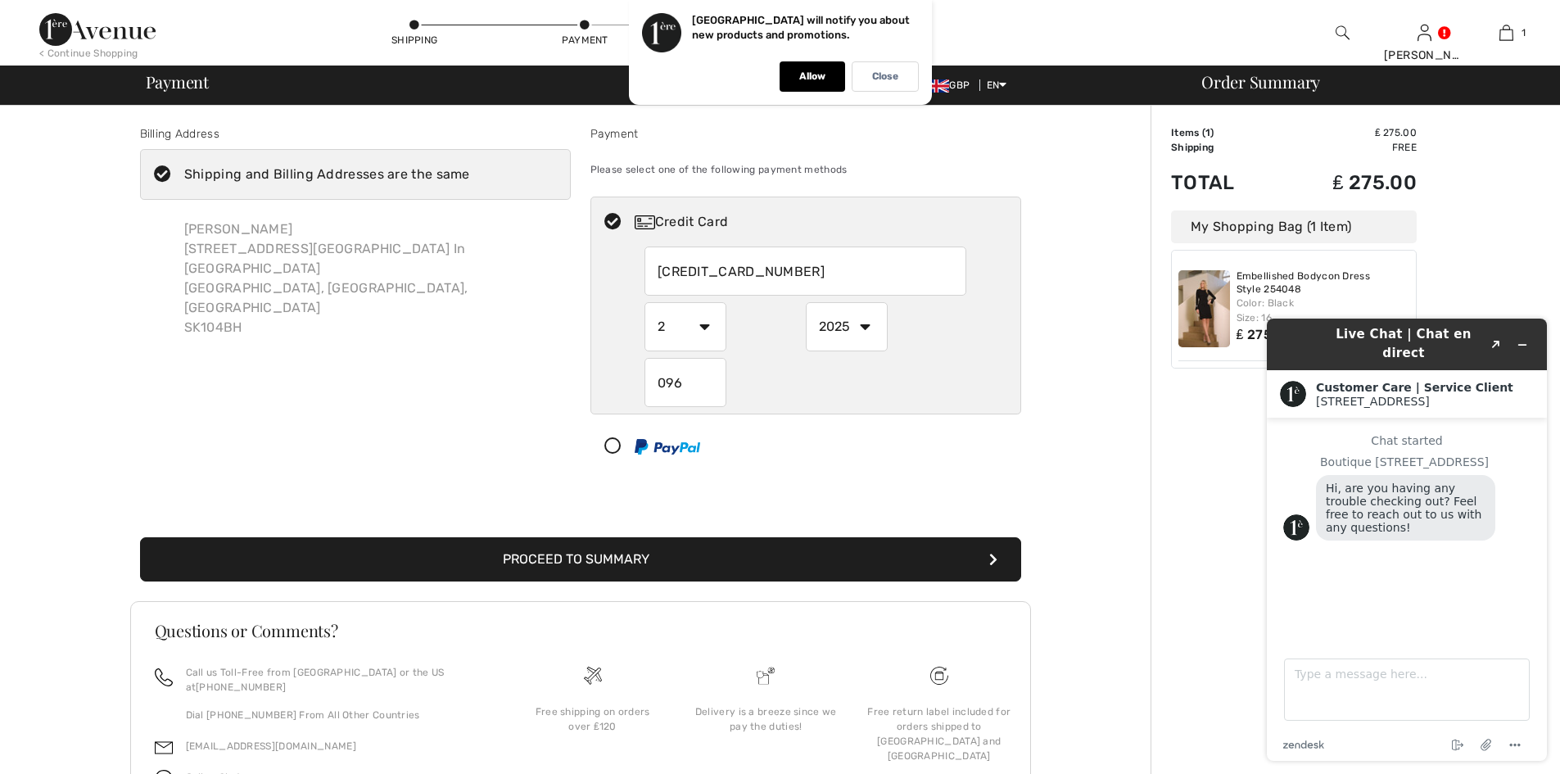
select select "9"
click at [645, 302] on select "1 2 3 4 5 6 7 8 9 10 11 12" at bounding box center [686, 326] width 82 height 49
click at [706, 324] on select "1 2 3 4 5 6 7 8 9 10 11 12" at bounding box center [686, 326] width 82 height 49
click at [668, 319] on select "1 2 3 4 5 6 7 8 9 10 11 12" at bounding box center [686, 326] width 82 height 49
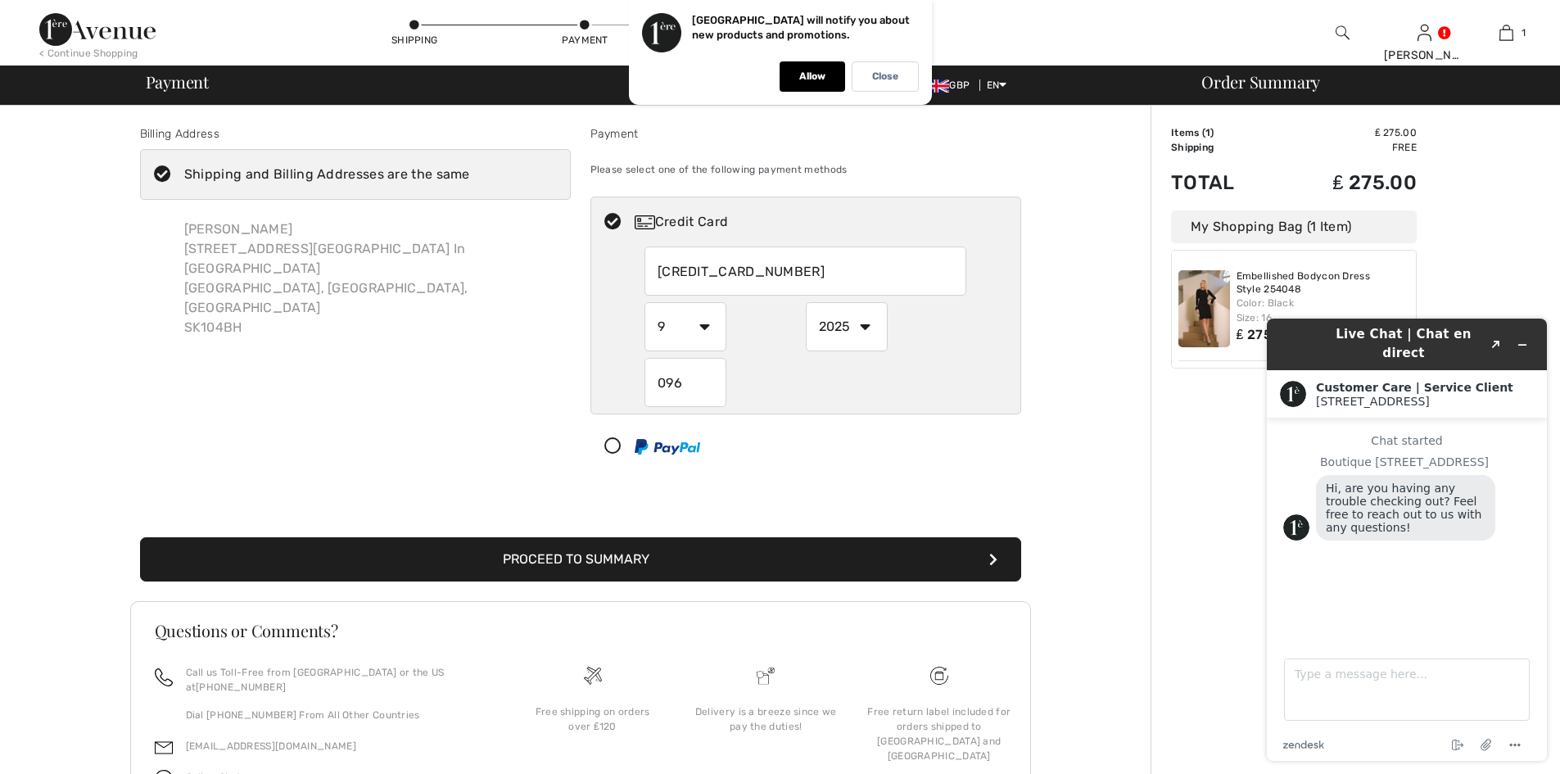
click at [761, 370] on div "096" at bounding box center [806, 382] width 322 height 49
click at [704, 325] on select "1 2 3 4 5 6 7 8 9 10 11 12" at bounding box center [686, 326] width 82 height 49
click at [816, 438] on div at bounding box center [799, 446] width 416 height 49
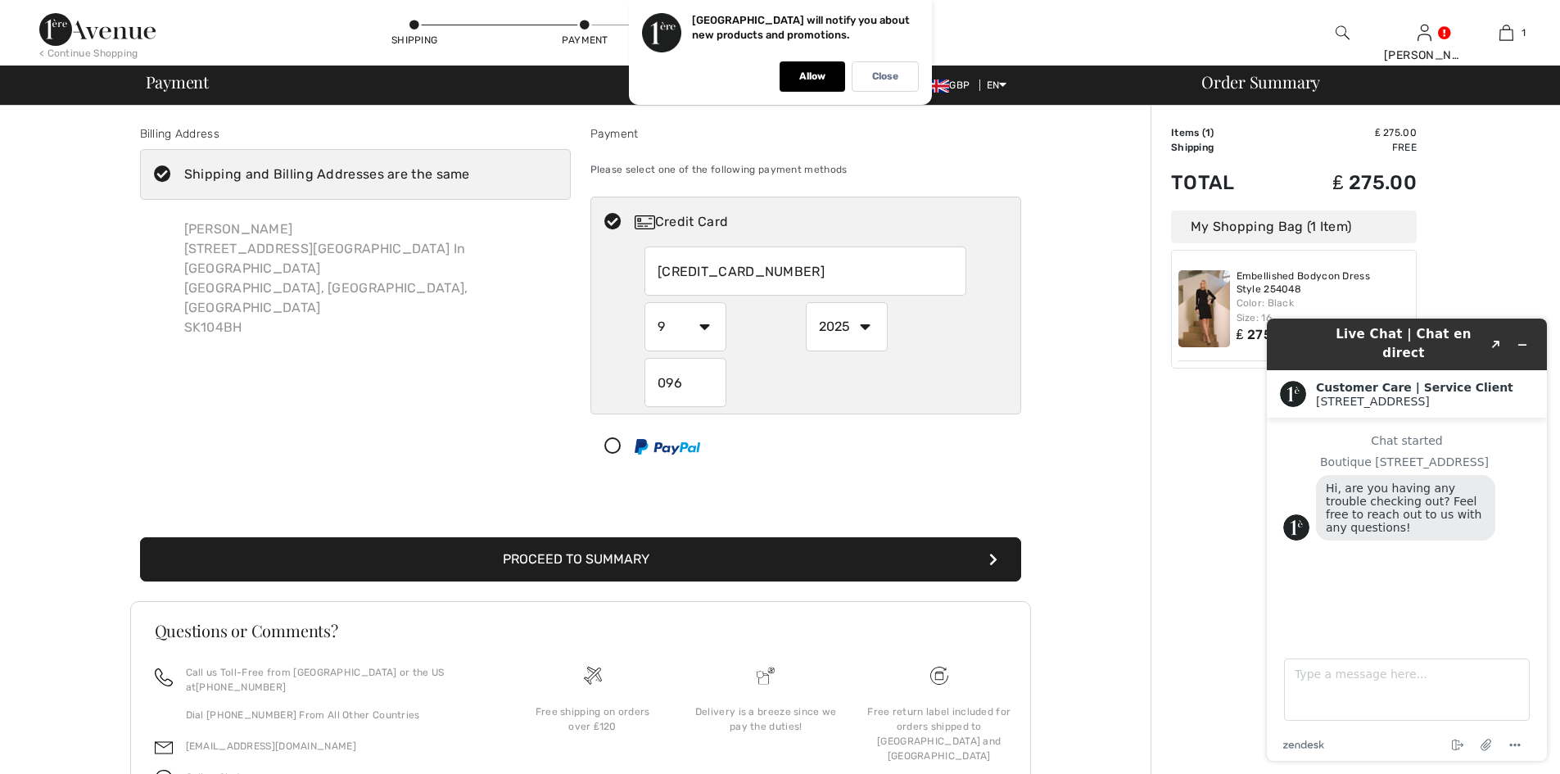
select select "1"
select select "2025"
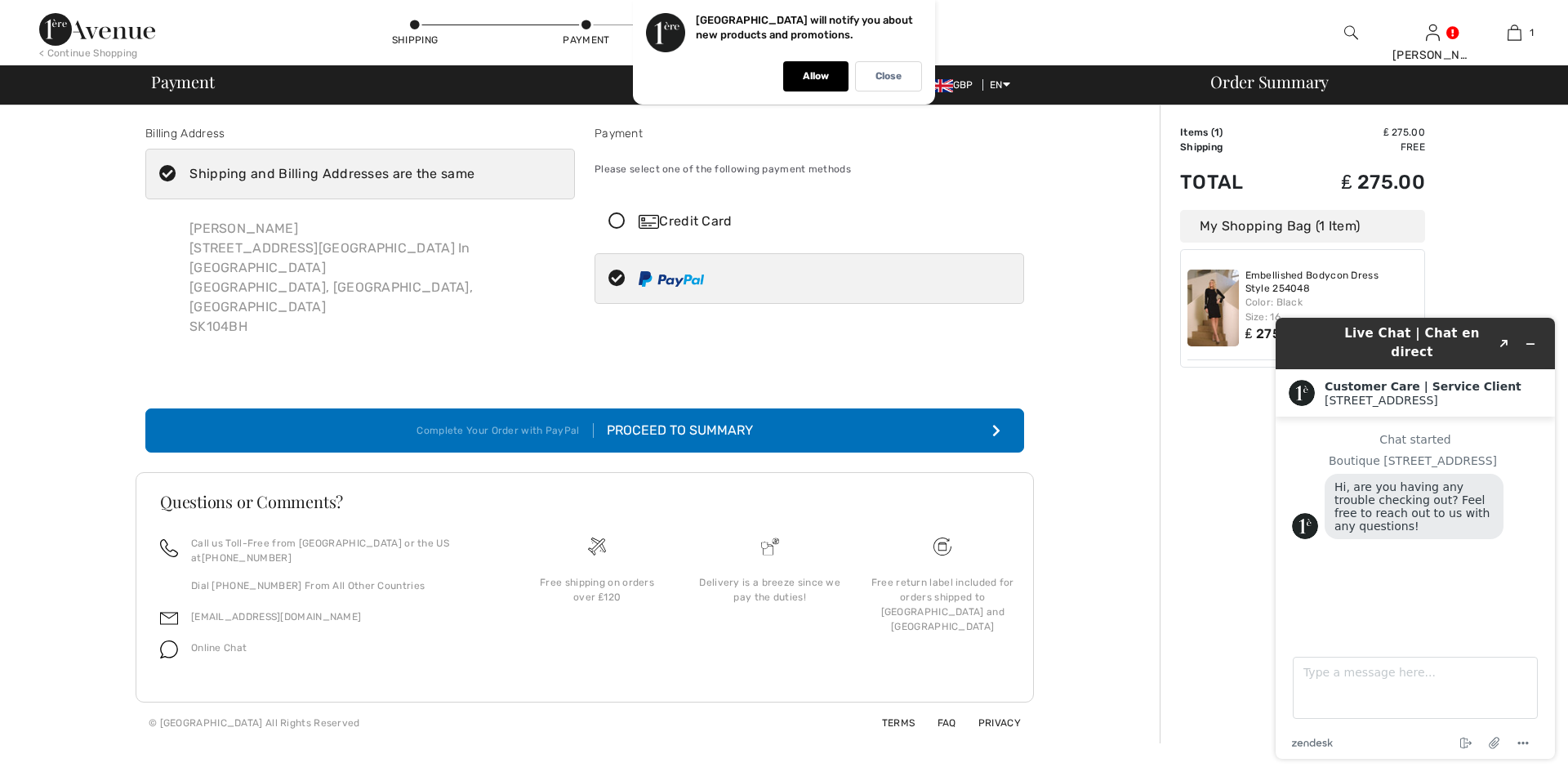
click at [685, 218] on div "Credit Card" at bounding box center [824, 221] width 374 height 20
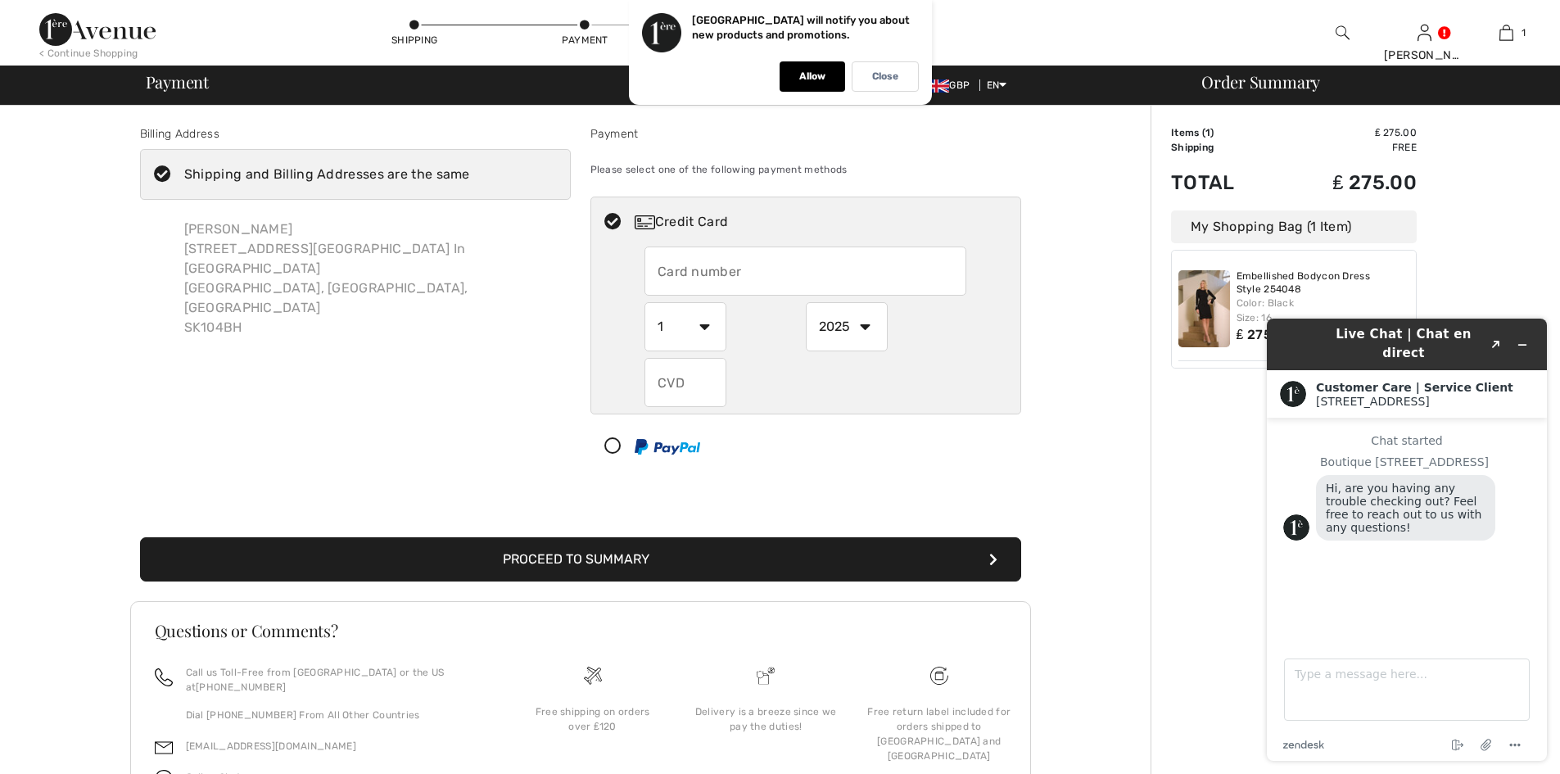
click at [707, 325] on select "1 2 3 4 5 6 7 8 9 10 11 12" at bounding box center [686, 326] width 82 height 49
click at [798, 380] on div at bounding box center [806, 382] width 322 height 49
click at [653, 269] on input "text" at bounding box center [806, 271] width 322 height 49
type input "5409649200959211"
click at [868, 327] on select "2025 2026 2027 2028 2029 2030 2031 2032 2033 2034 2035" at bounding box center [847, 326] width 82 height 49
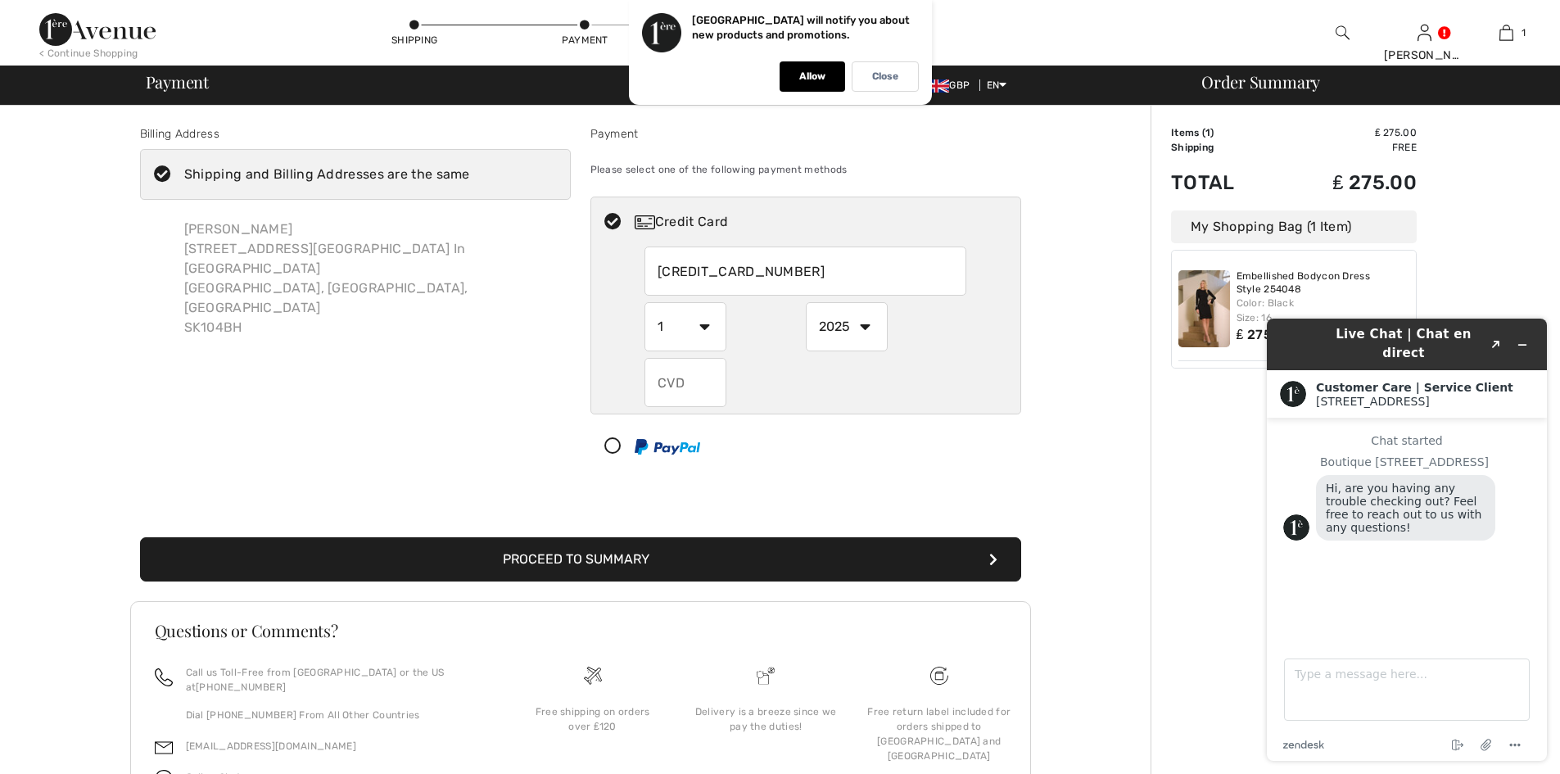
select select "2029"
click at [806, 302] on select "2025 2026 2027 2028 2029 2030 2031 2032 2033 2034 2035" at bounding box center [847, 326] width 82 height 49
click at [704, 324] on select "1 2 3 4 5 6 7 8 9 10 11 12" at bounding box center [686, 326] width 82 height 49
select select "9"
click at [645, 302] on select "1 2 3 4 5 6 7 8 9 10 11 12" at bounding box center [686, 326] width 82 height 49
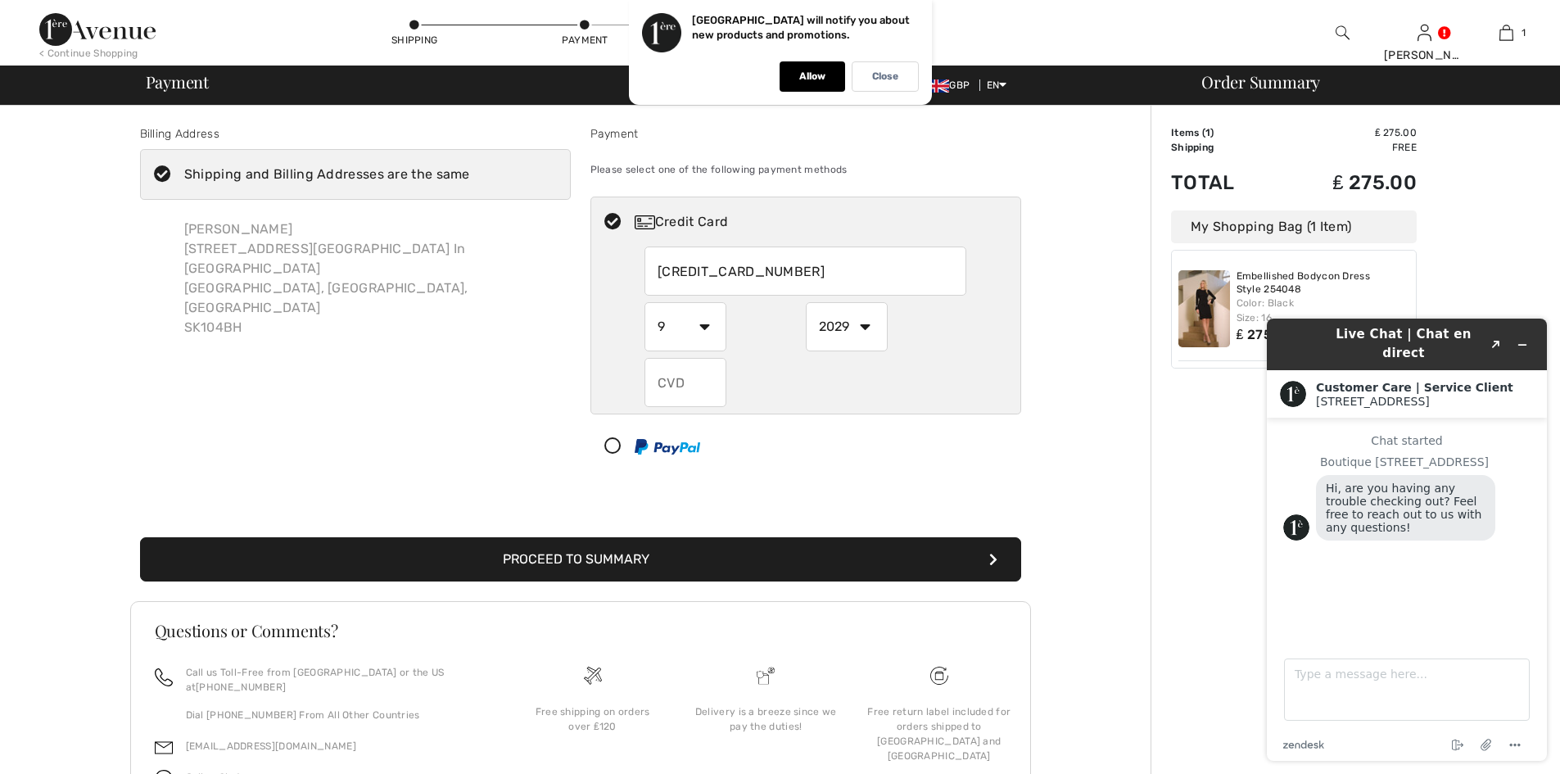
click at [661, 378] on input "text" at bounding box center [686, 382] width 82 height 49
type input "096"
click at [752, 560] on button "Proceed to Summary" at bounding box center [580, 559] width 881 height 44
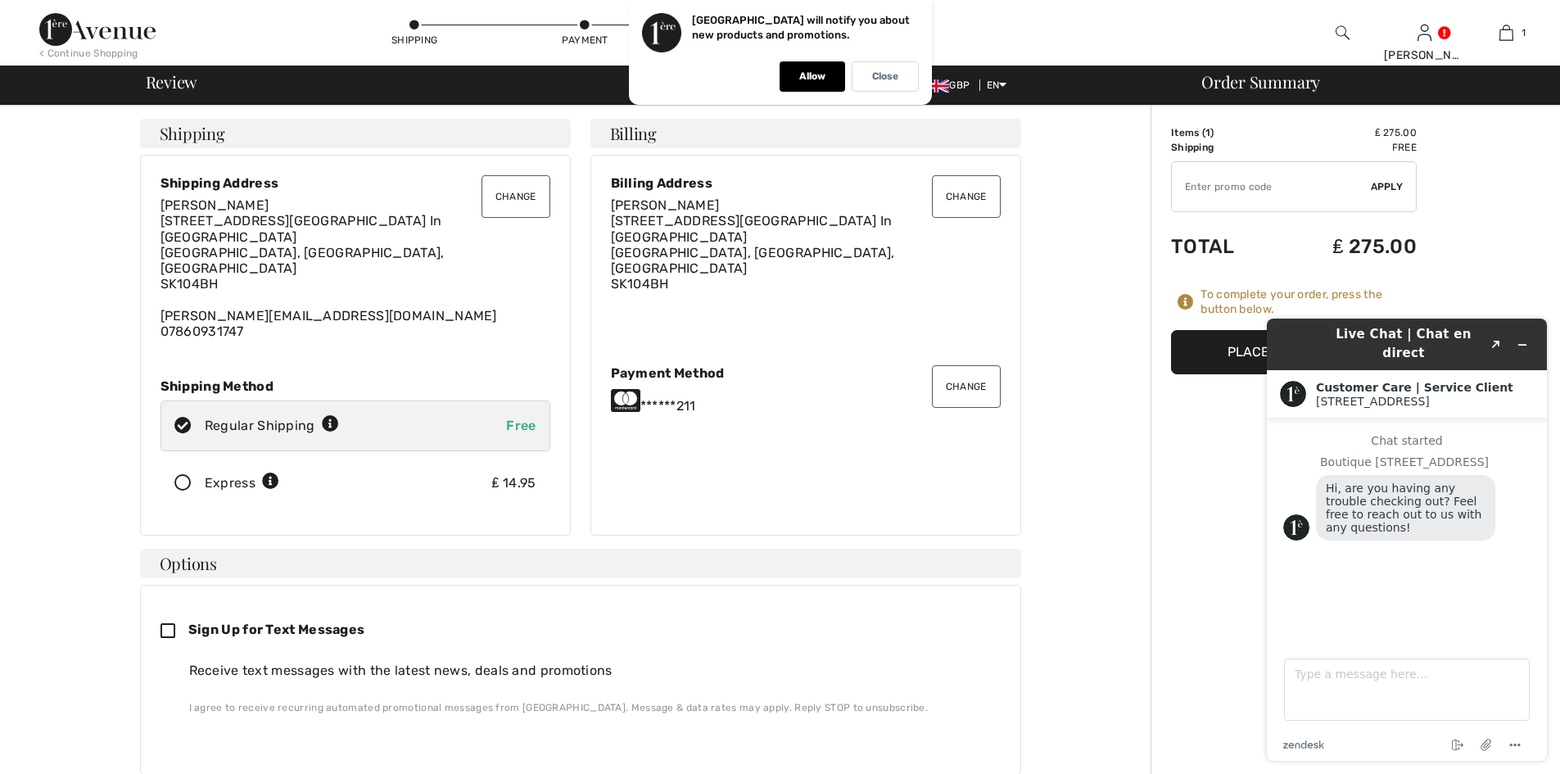
click at [1224, 354] on button "Place Your Order" at bounding box center [1294, 352] width 246 height 44
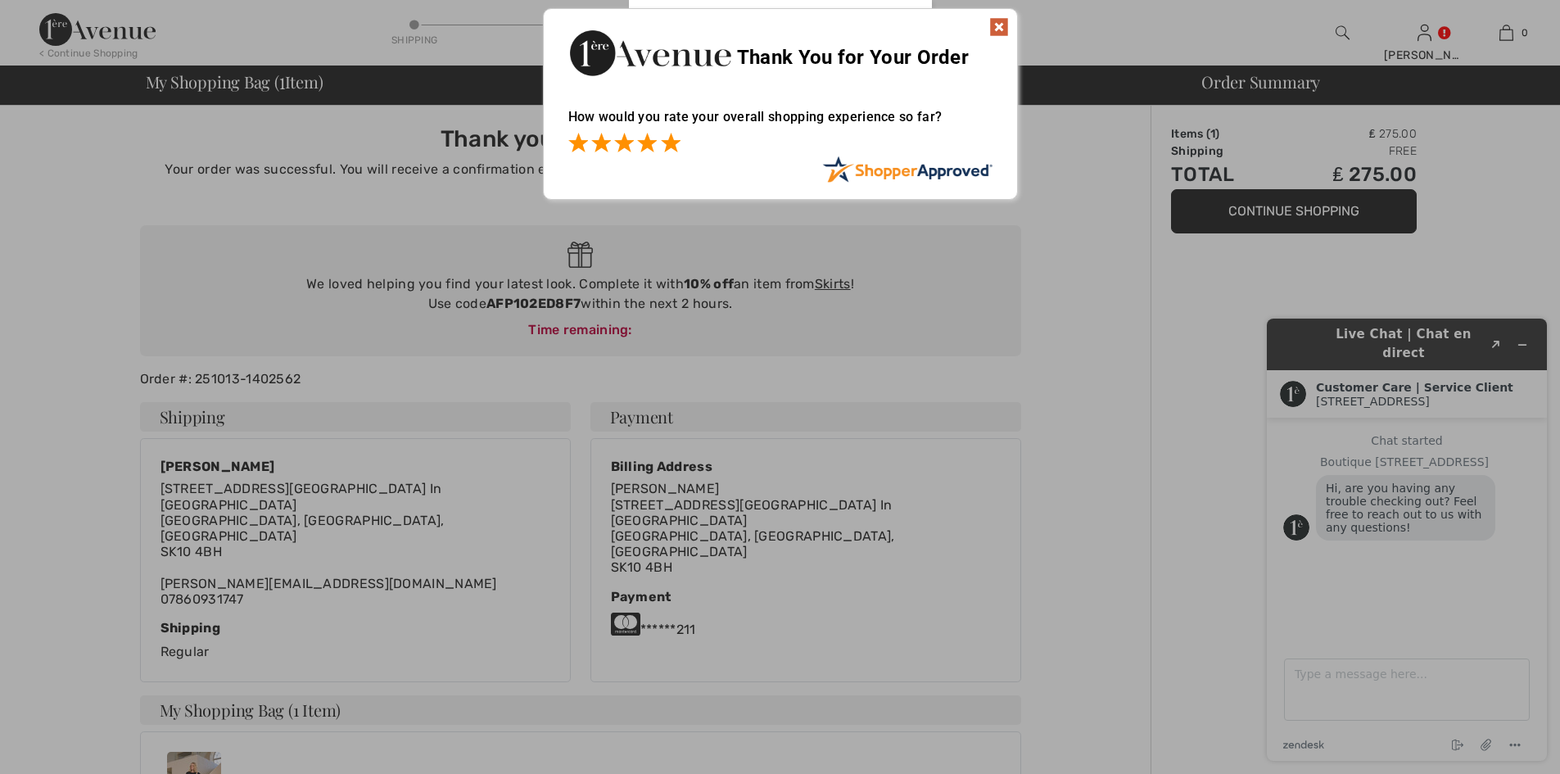
click at [676, 143] on span at bounding box center [671, 143] width 20 height 20
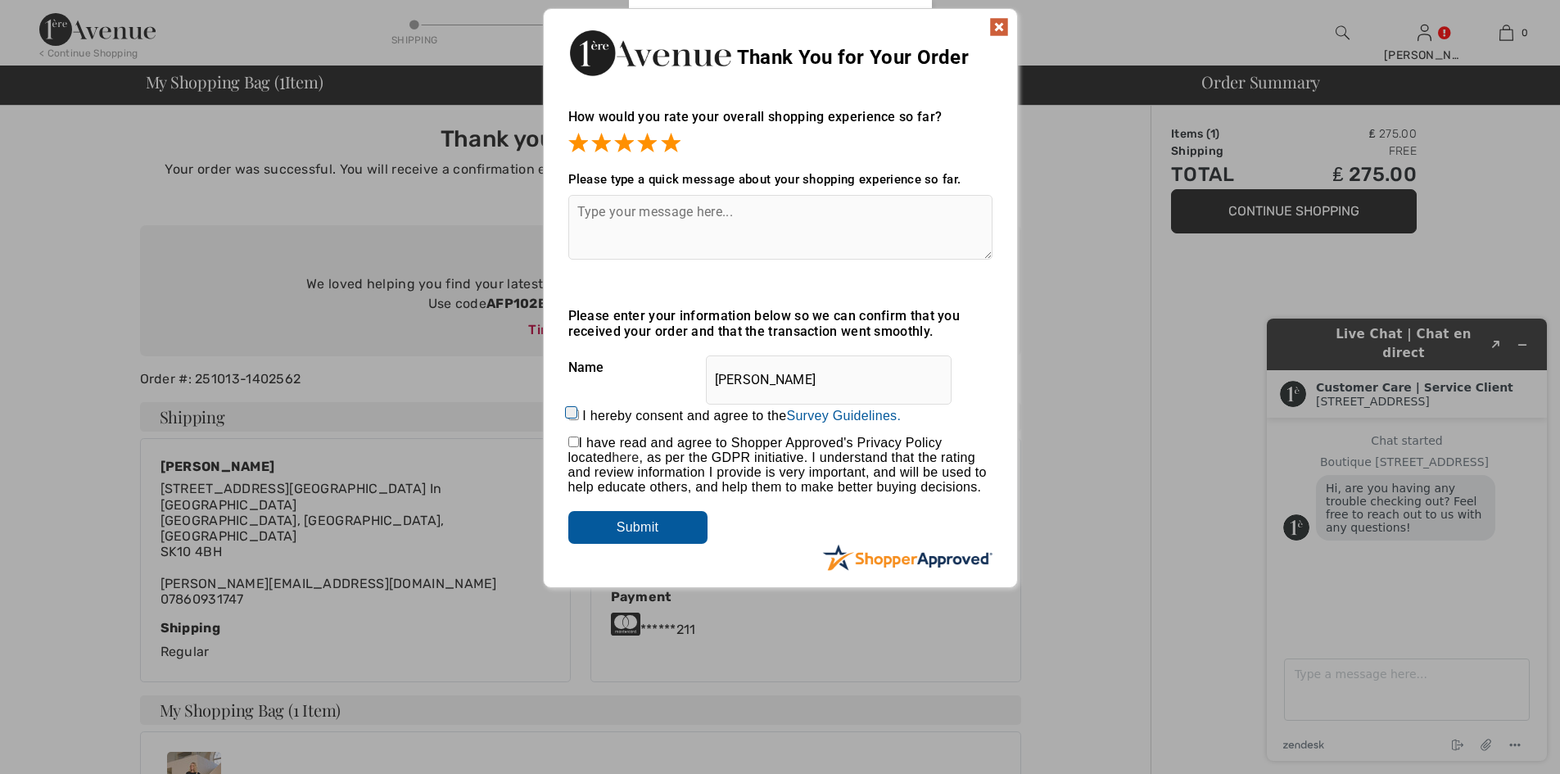
click at [997, 21] on img at bounding box center [999, 27] width 20 height 20
